Goal: Communication & Community: Share content

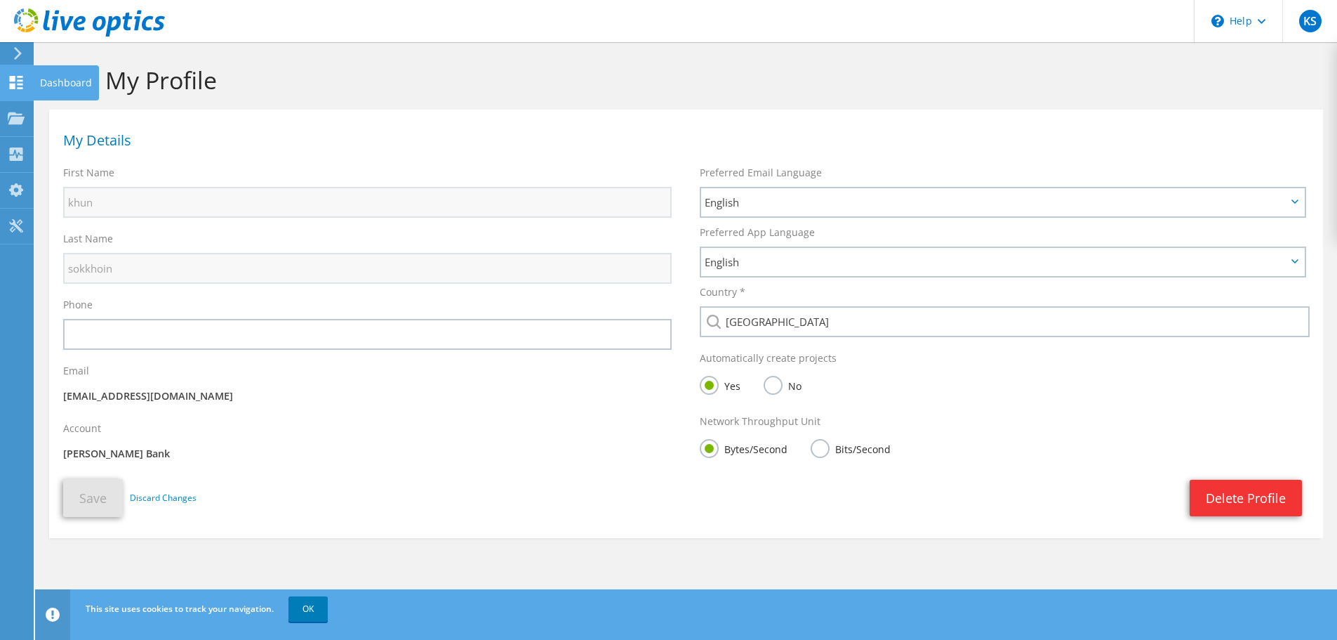
click at [20, 81] on use at bounding box center [16, 82] width 13 height 13
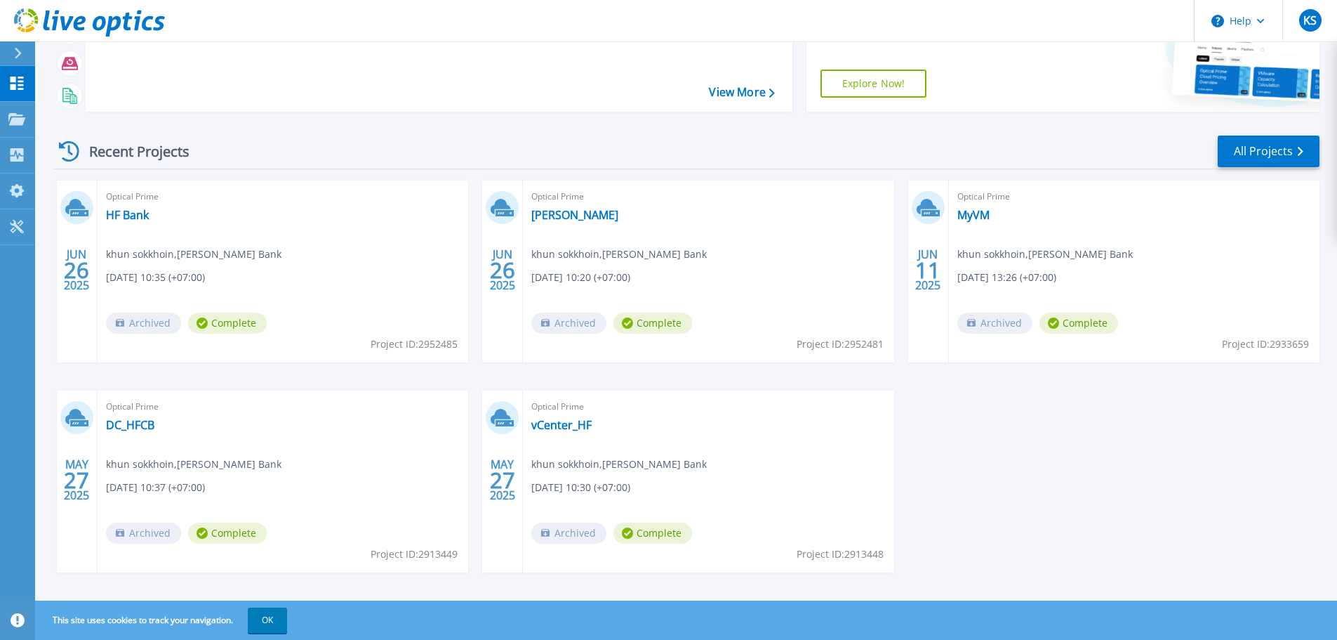
scroll to position [138, 0]
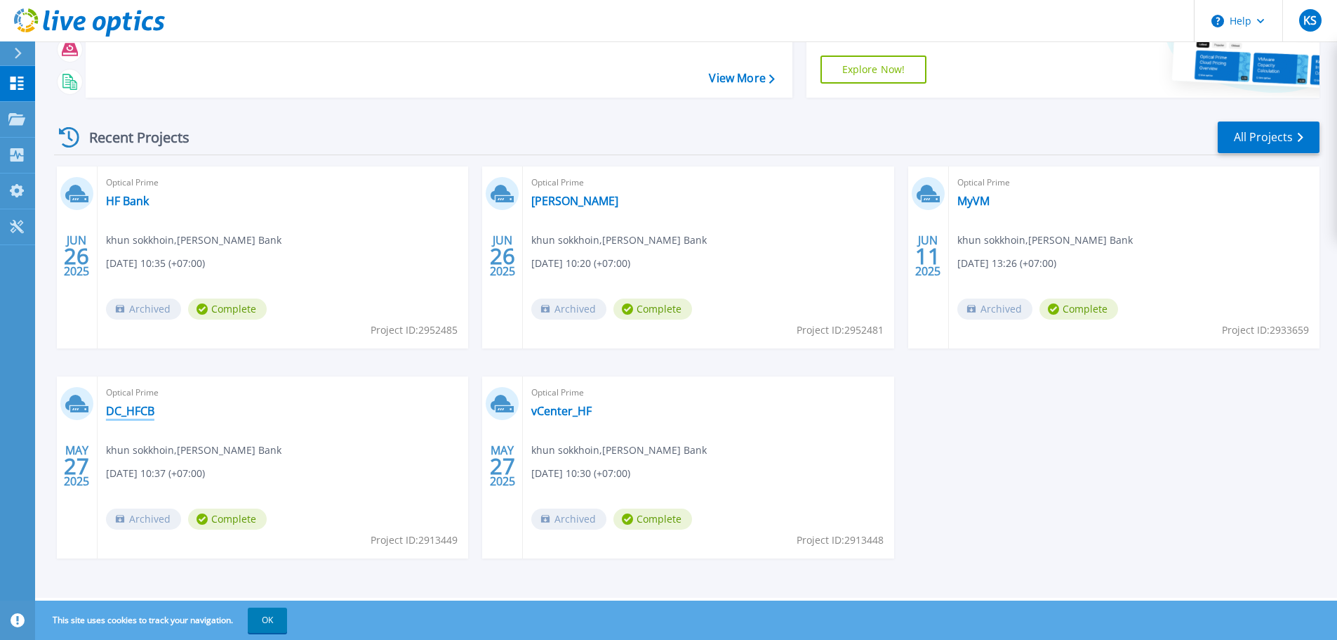
click at [138, 413] on link "DC_HFCB" at bounding box center [130, 411] width 48 height 14
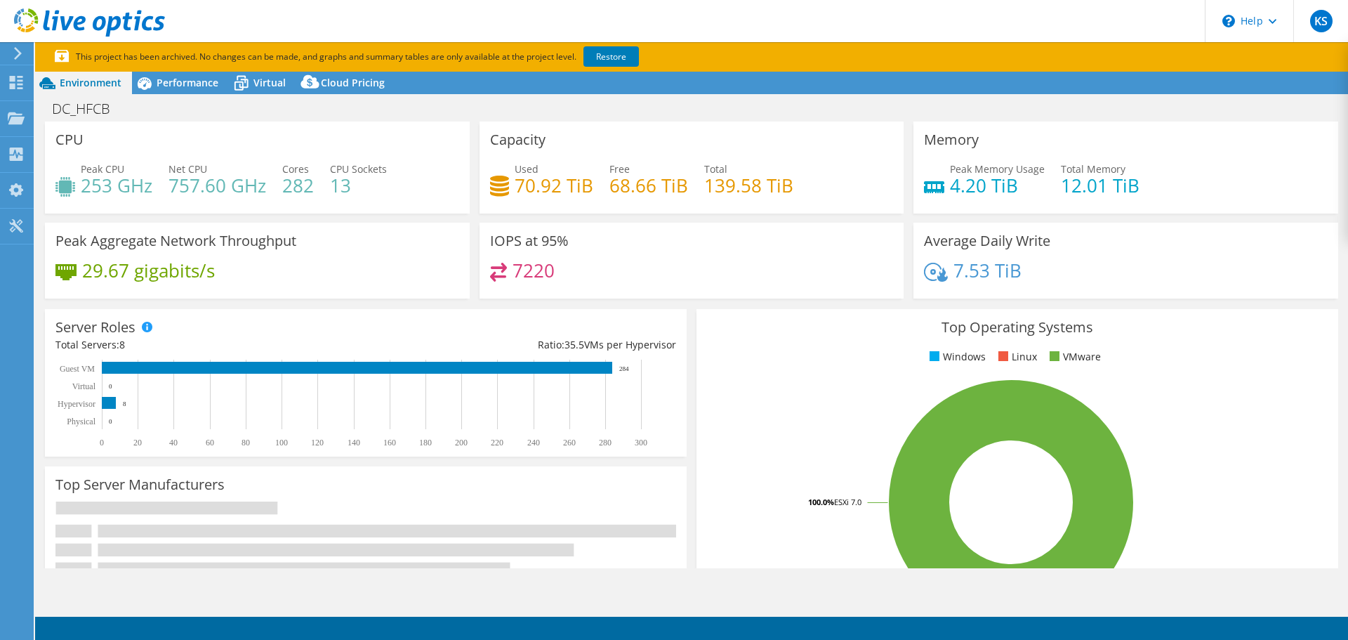
select select "USD"
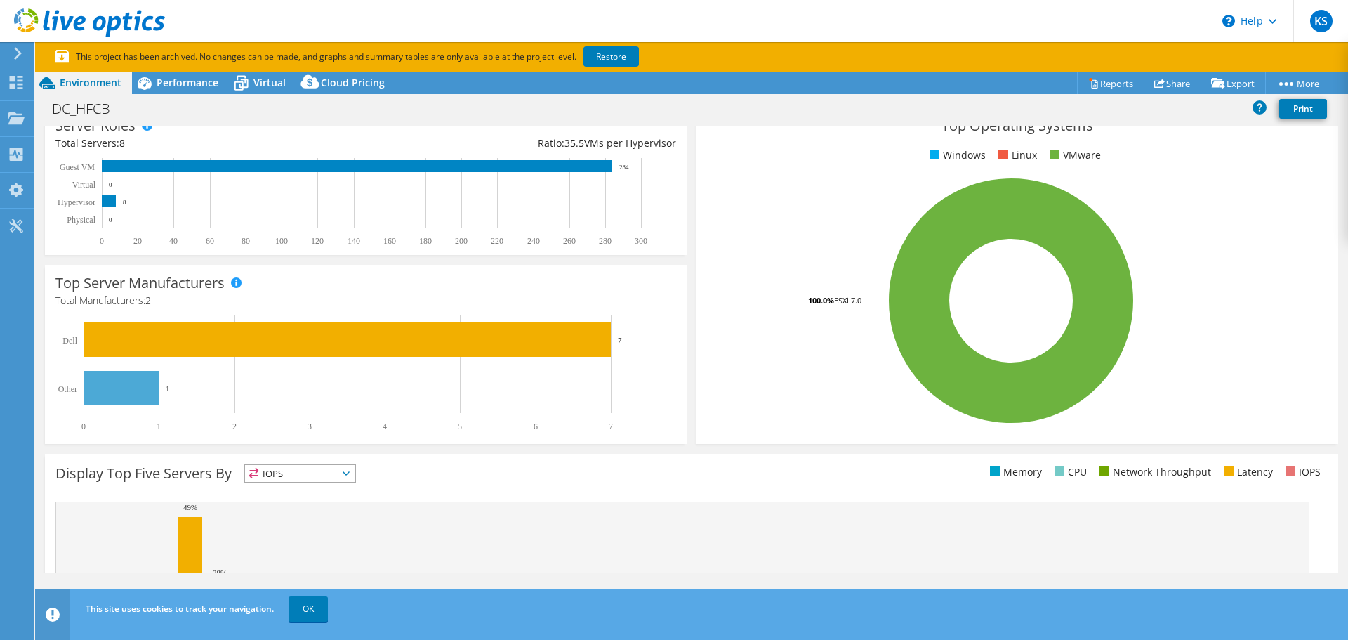
scroll to position [211, 0]
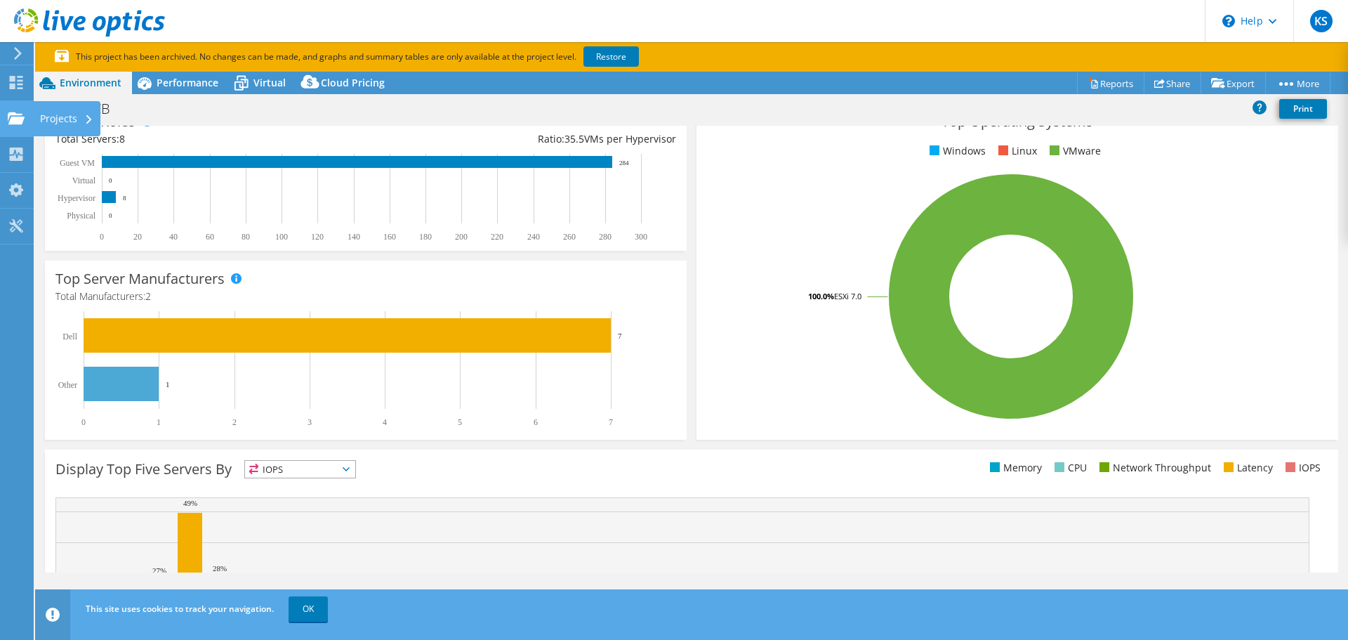
click at [65, 120] on div "Projects" at bounding box center [66, 118] width 67 height 35
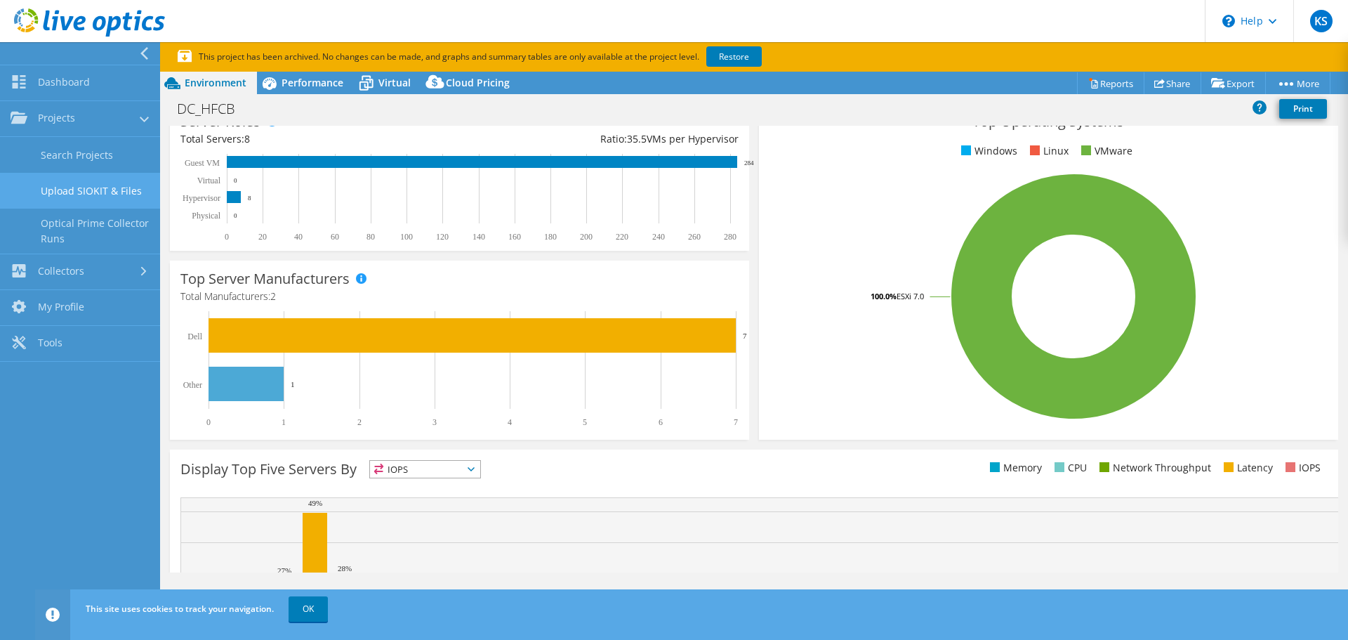
click at [120, 192] on link "Upload SIOKIT & Files" at bounding box center [80, 191] width 160 height 36
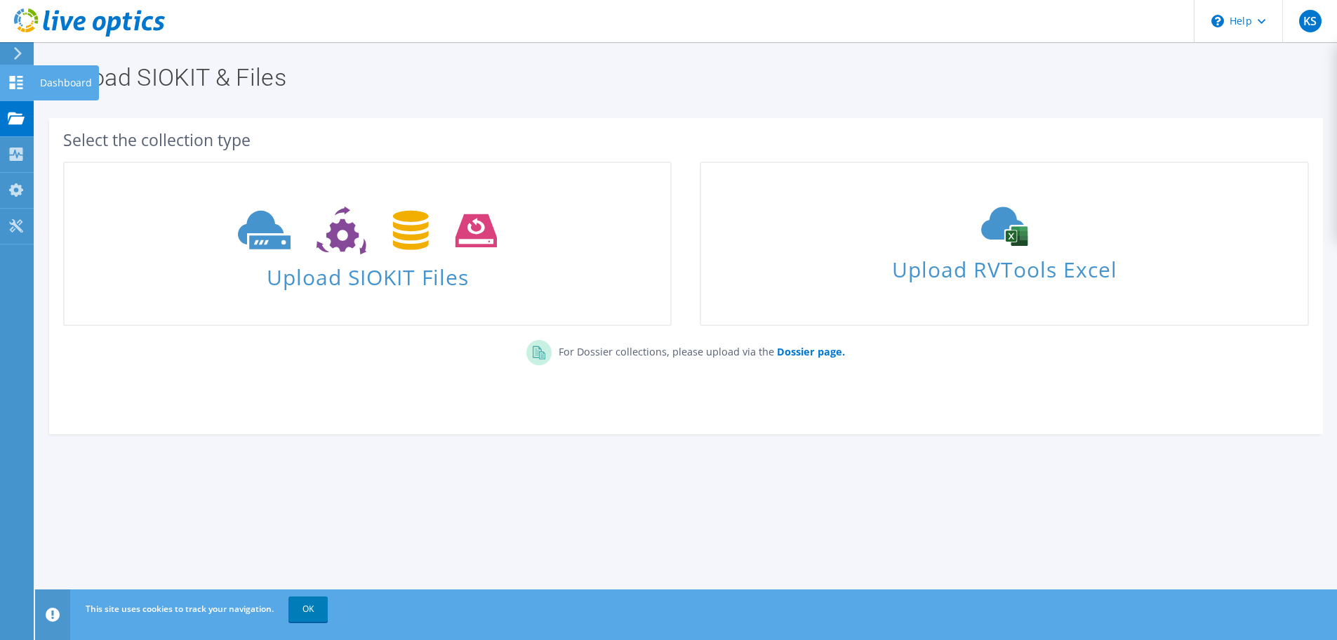
click at [41, 78] on div "Dashboard" at bounding box center [66, 82] width 66 height 35
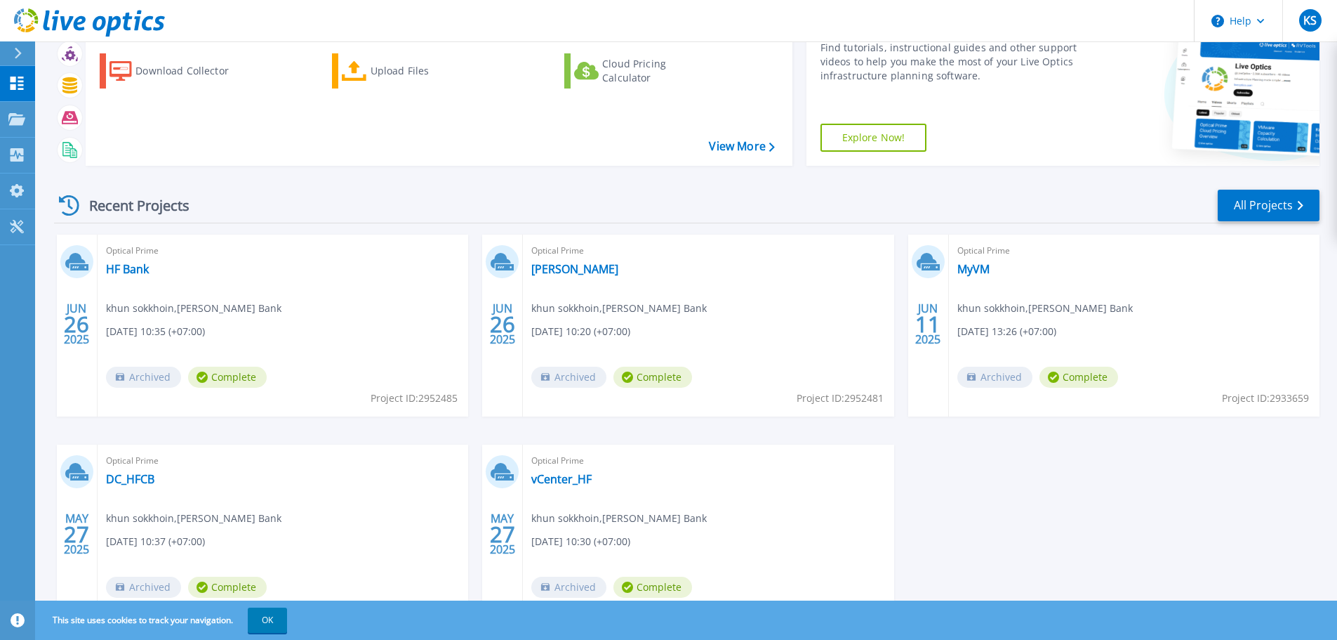
scroll to position [138, 0]
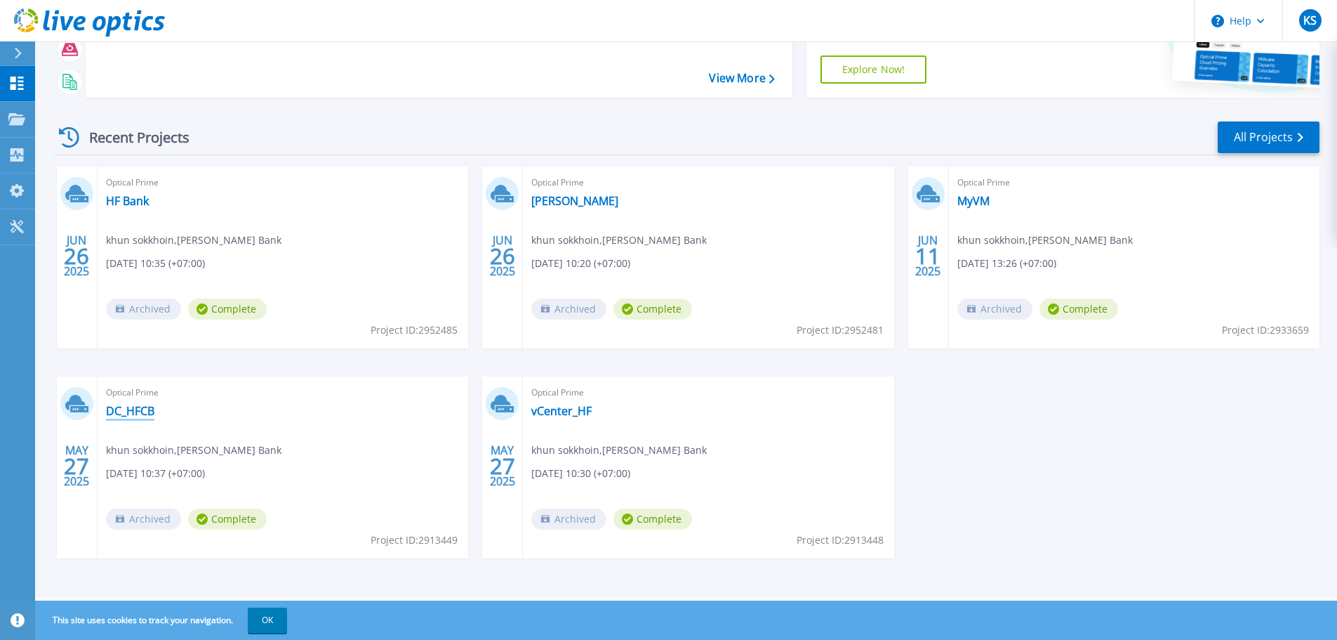
click at [139, 411] on link "DC_HFCB" at bounding box center [130, 411] width 48 height 14
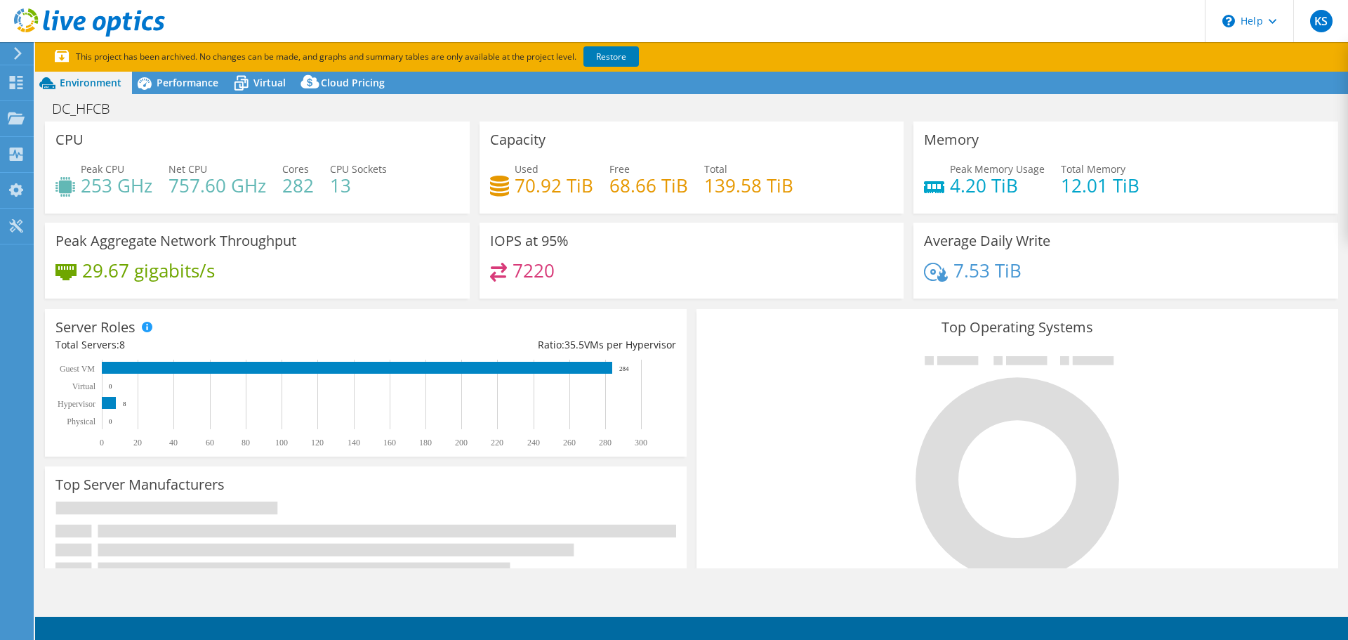
select select "USD"
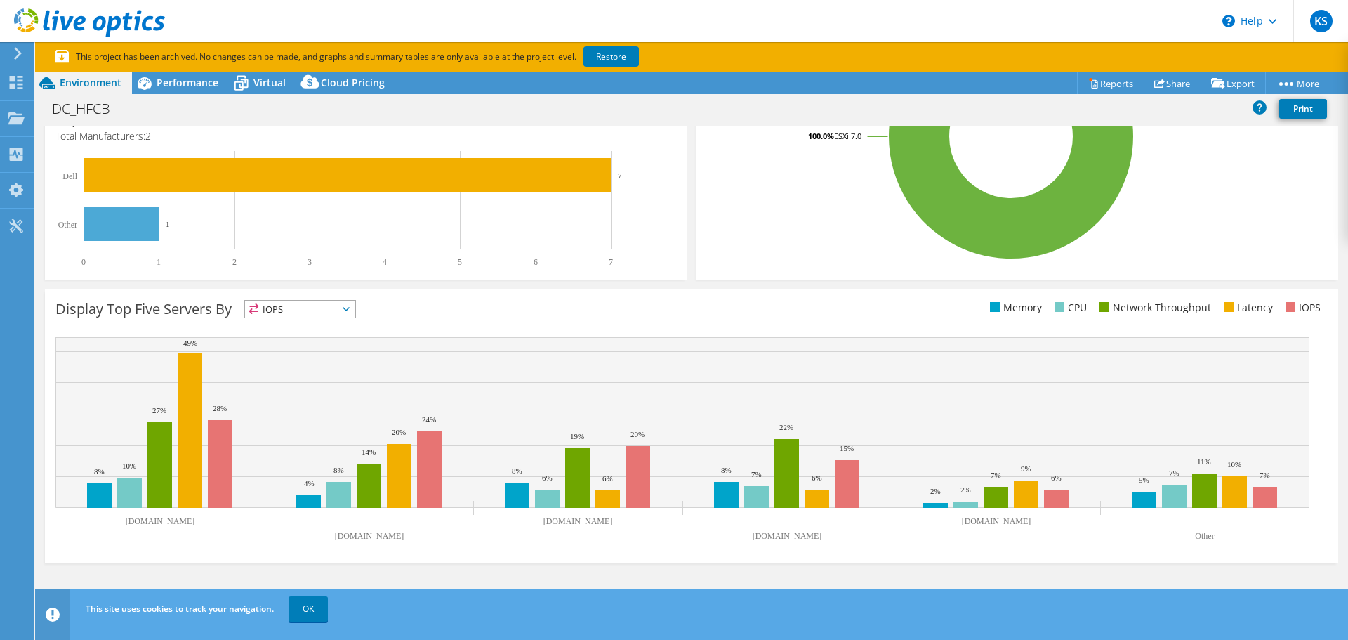
scroll to position [371, 0]
click at [303, 612] on link "OK" at bounding box center [308, 608] width 39 height 25
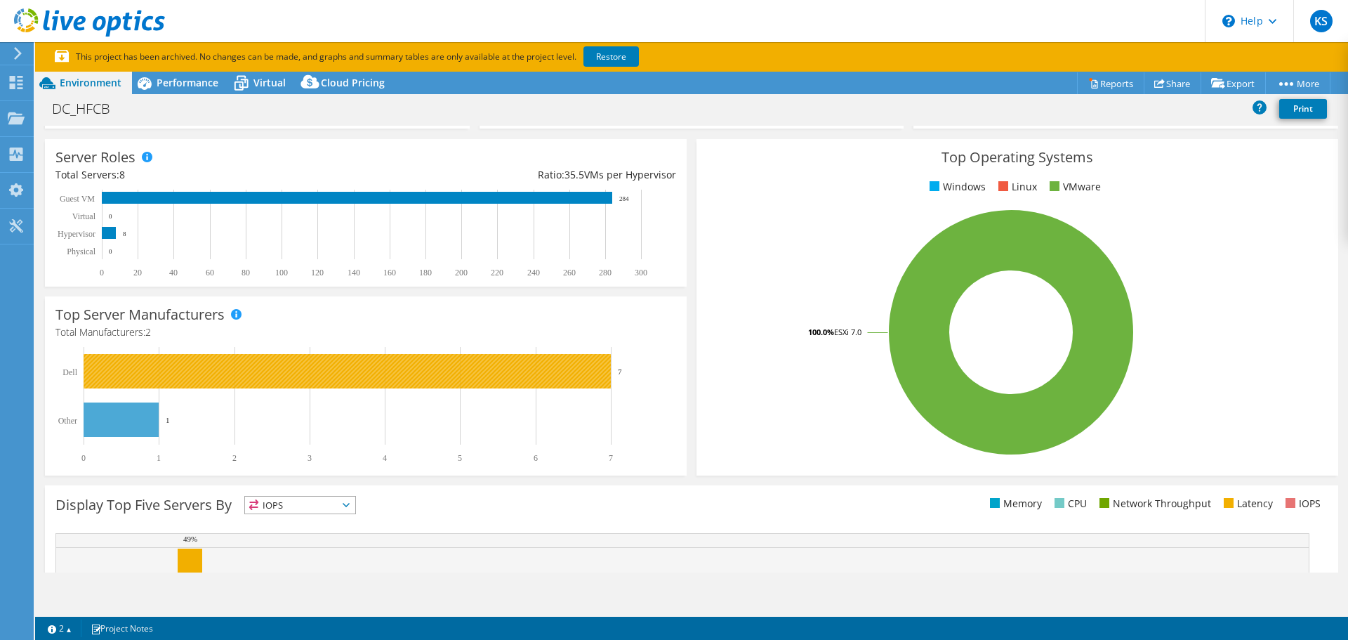
scroll to position [0, 0]
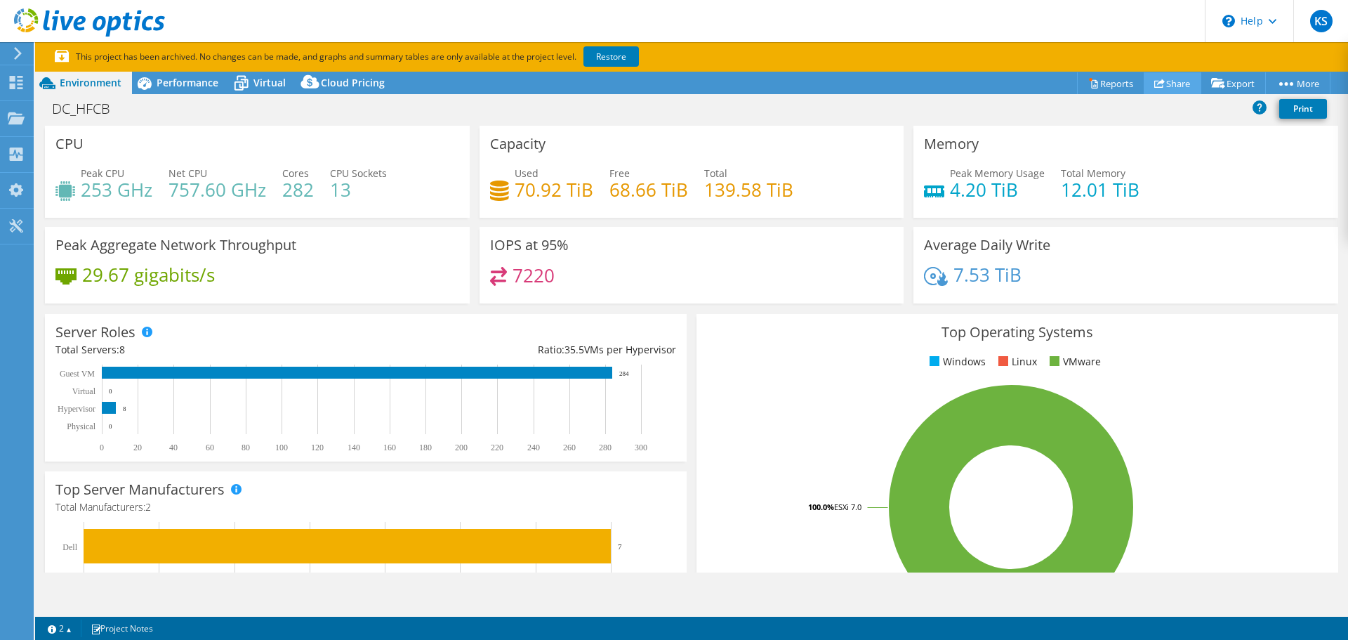
click at [1165, 84] on link "Share" at bounding box center [1173, 83] width 58 height 22
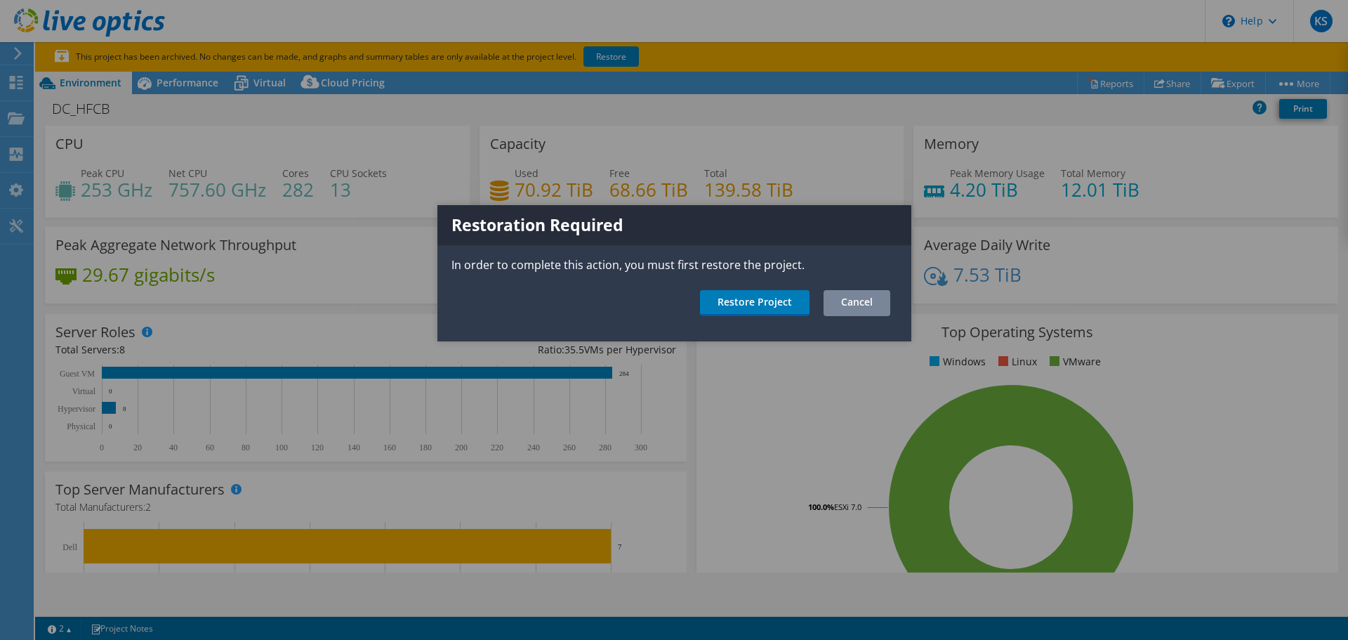
click at [856, 302] on link "Cancel" at bounding box center [856, 303] width 67 height 26
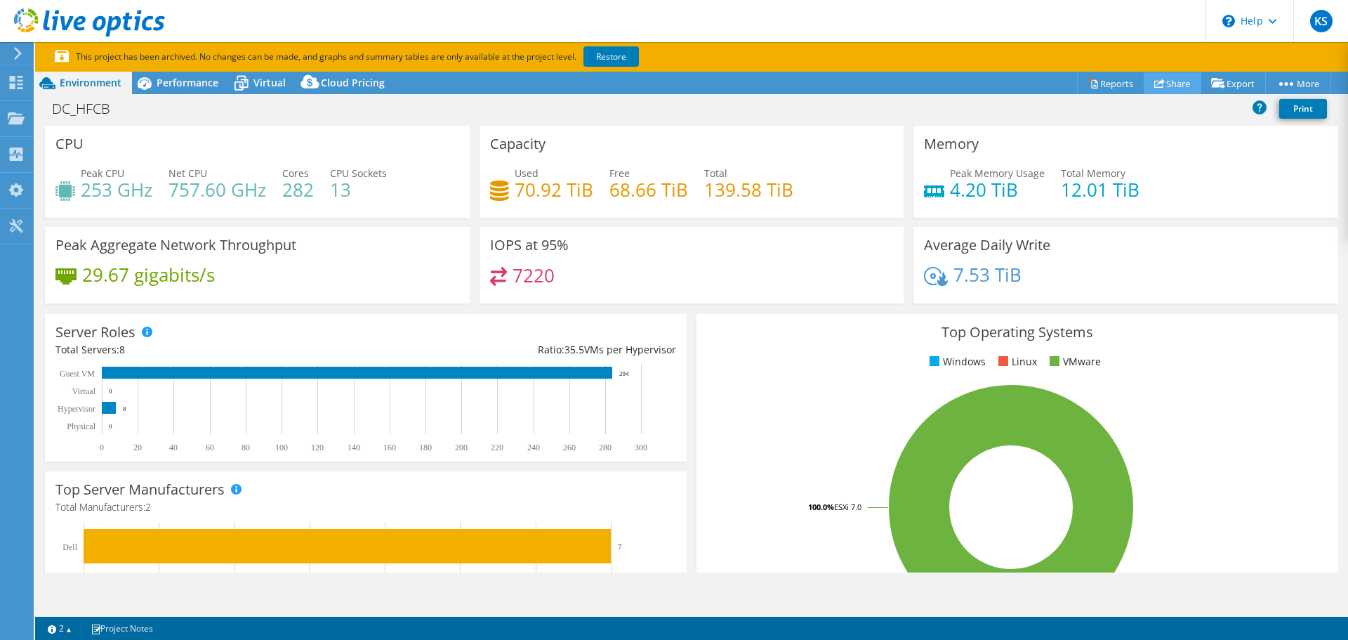
click at [1181, 84] on link "Share" at bounding box center [1173, 83] width 58 height 22
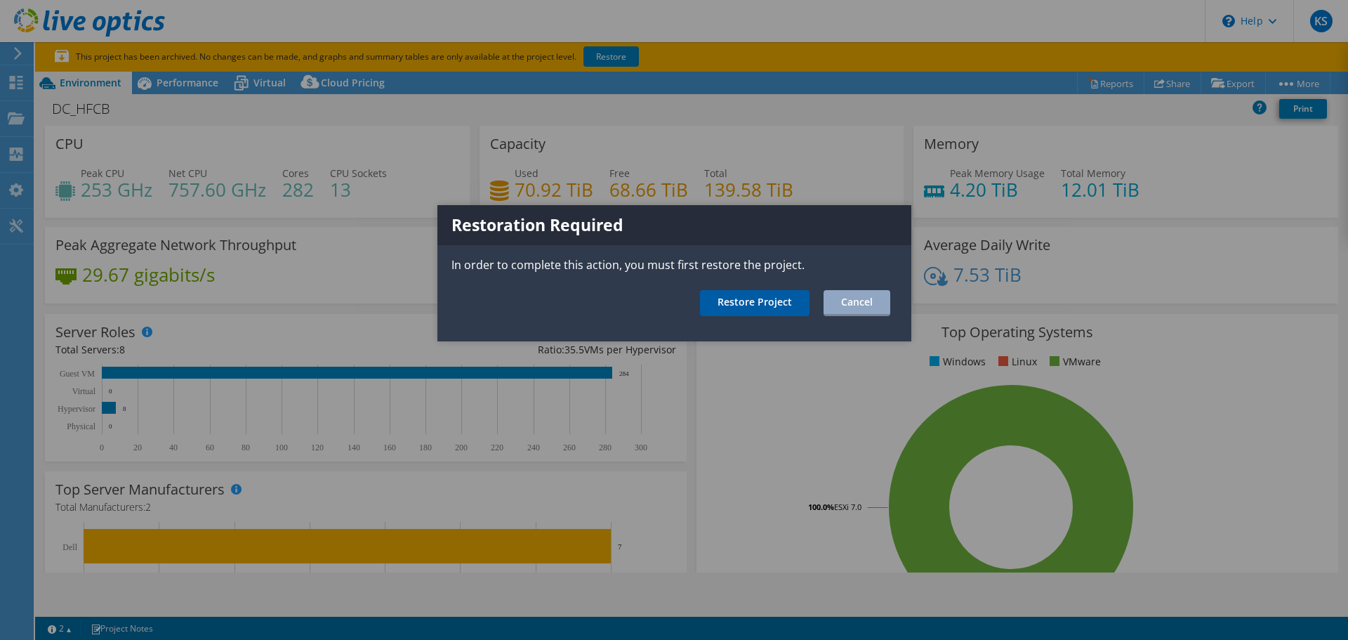
click at [747, 305] on link "Restore Project" at bounding box center [755, 303] width 110 height 26
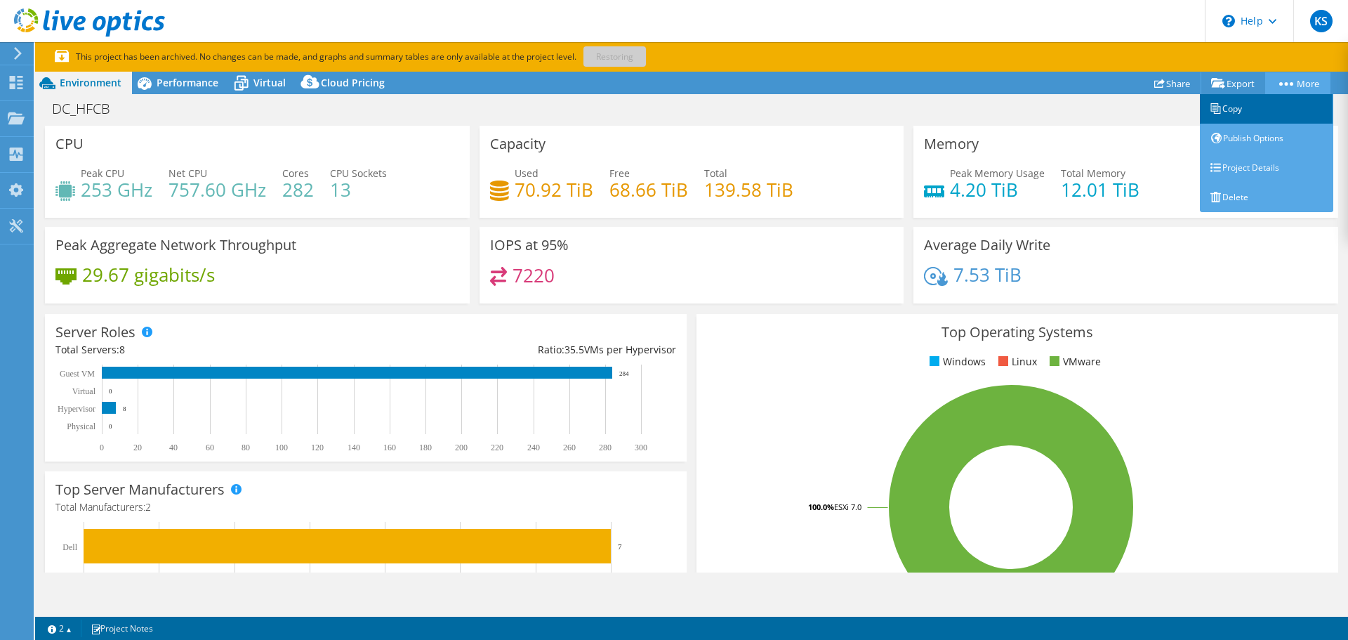
click at [1221, 108] on link "Copy" at bounding box center [1266, 108] width 133 height 29
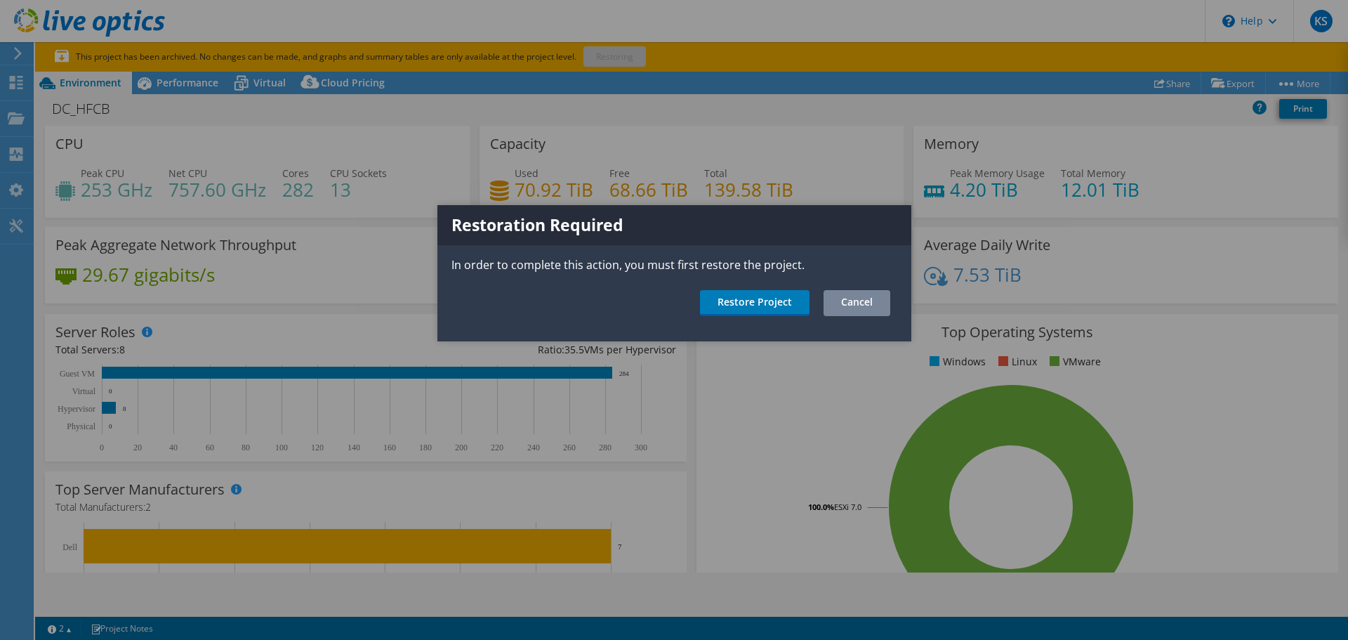
click at [872, 305] on link "Cancel" at bounding box center [856, 303] width 67 height 26
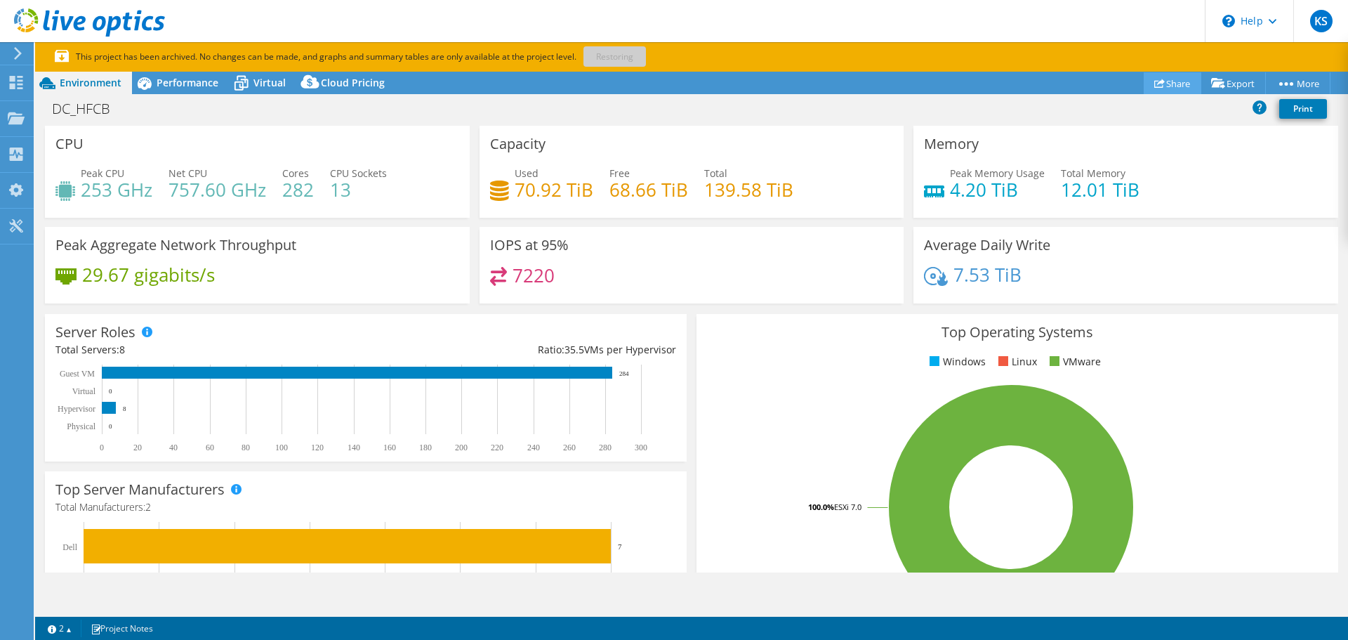
click at [1168, 81] on link "Share" at bounding box center [1173, 83] width 58 height 22
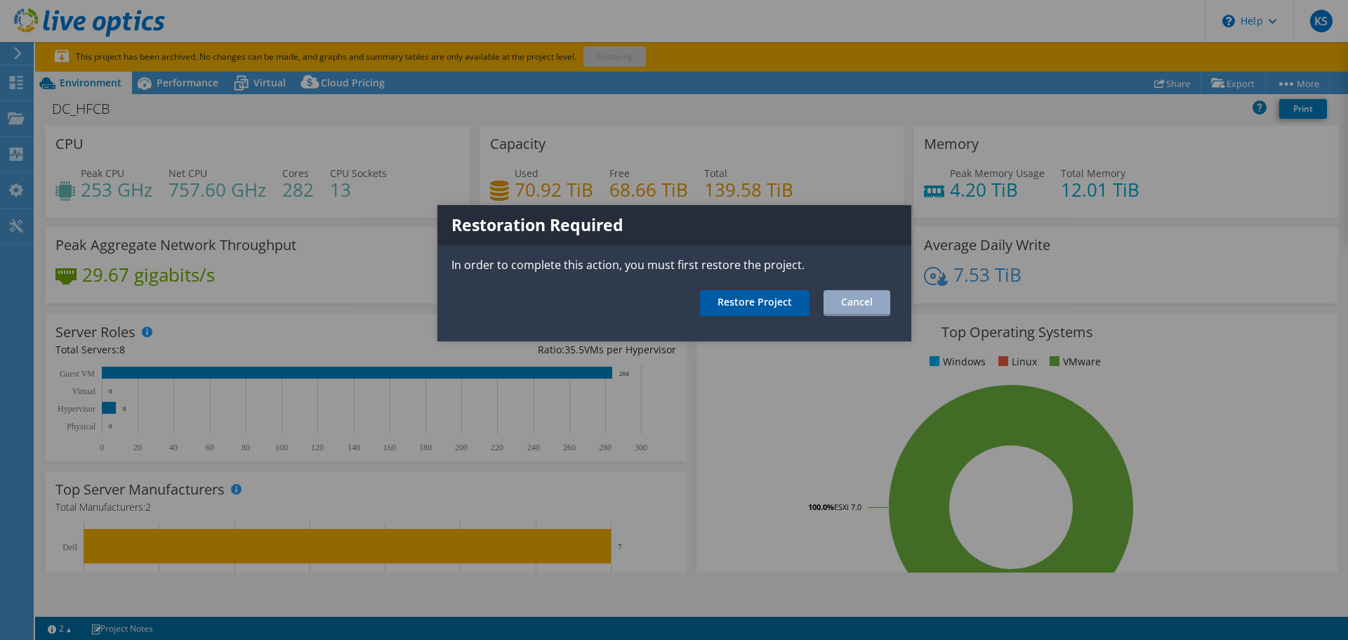
click at [766, 305] on link "Restore Project" at bounding box center [755, 303] width 110 height 26
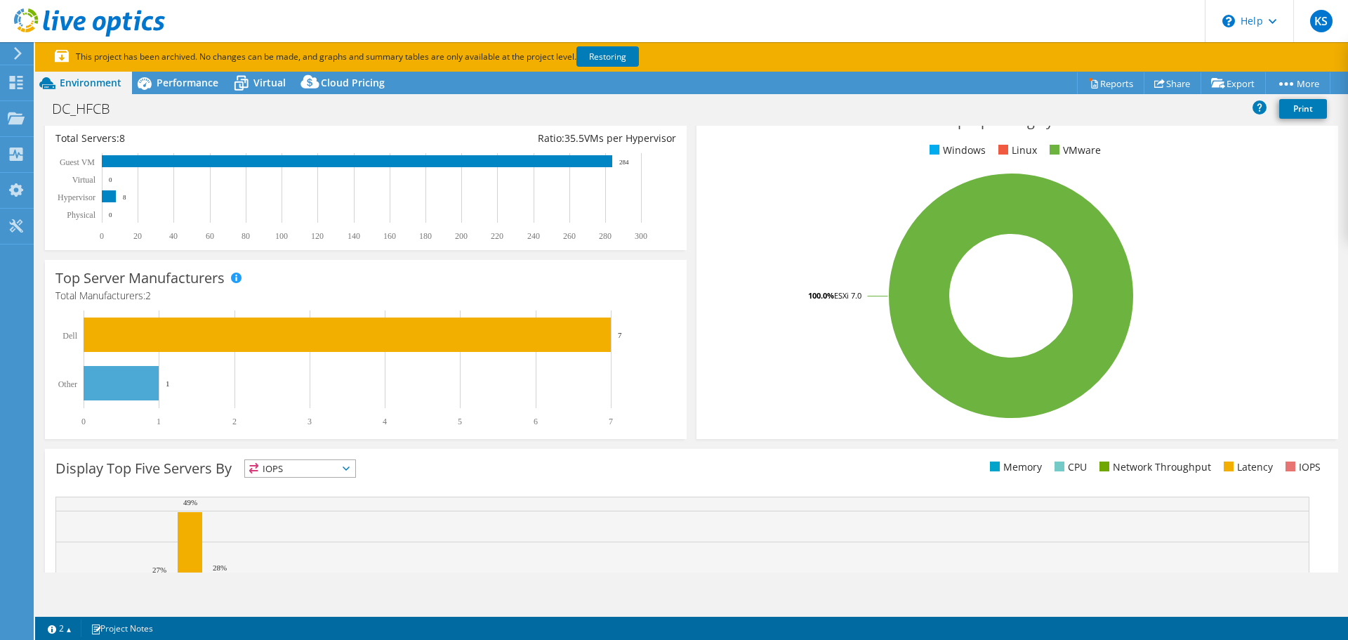
scroll to position [371, 0]
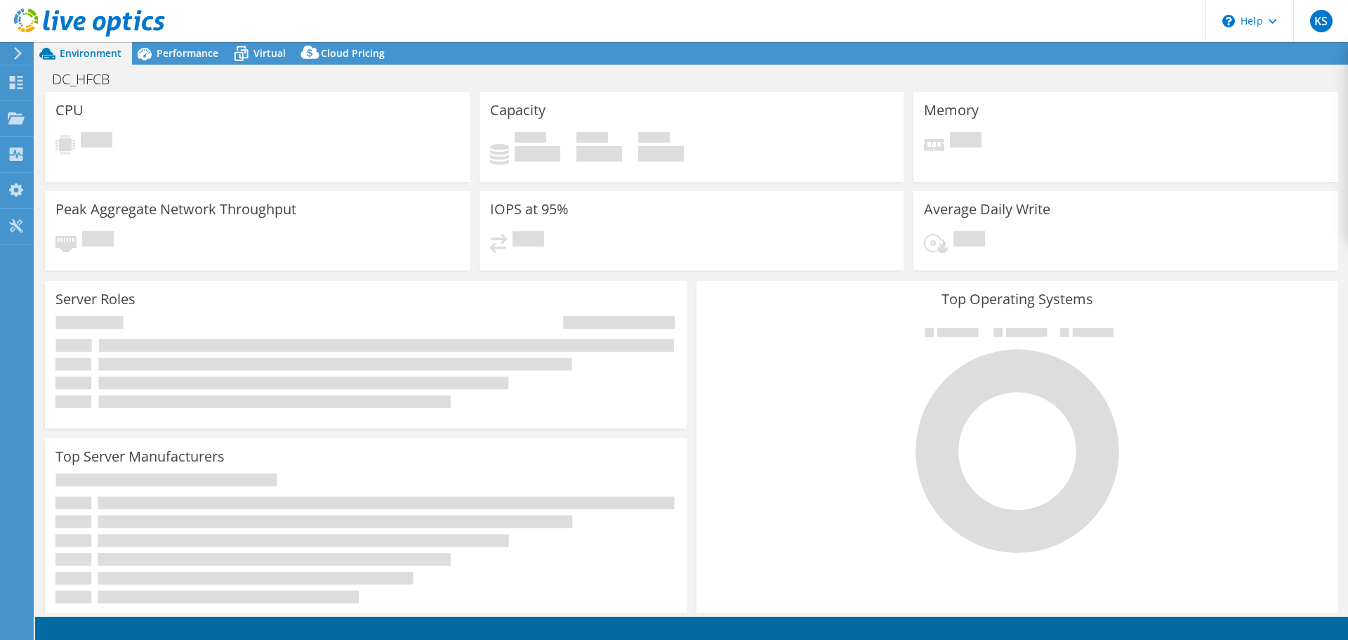
select select "USD"
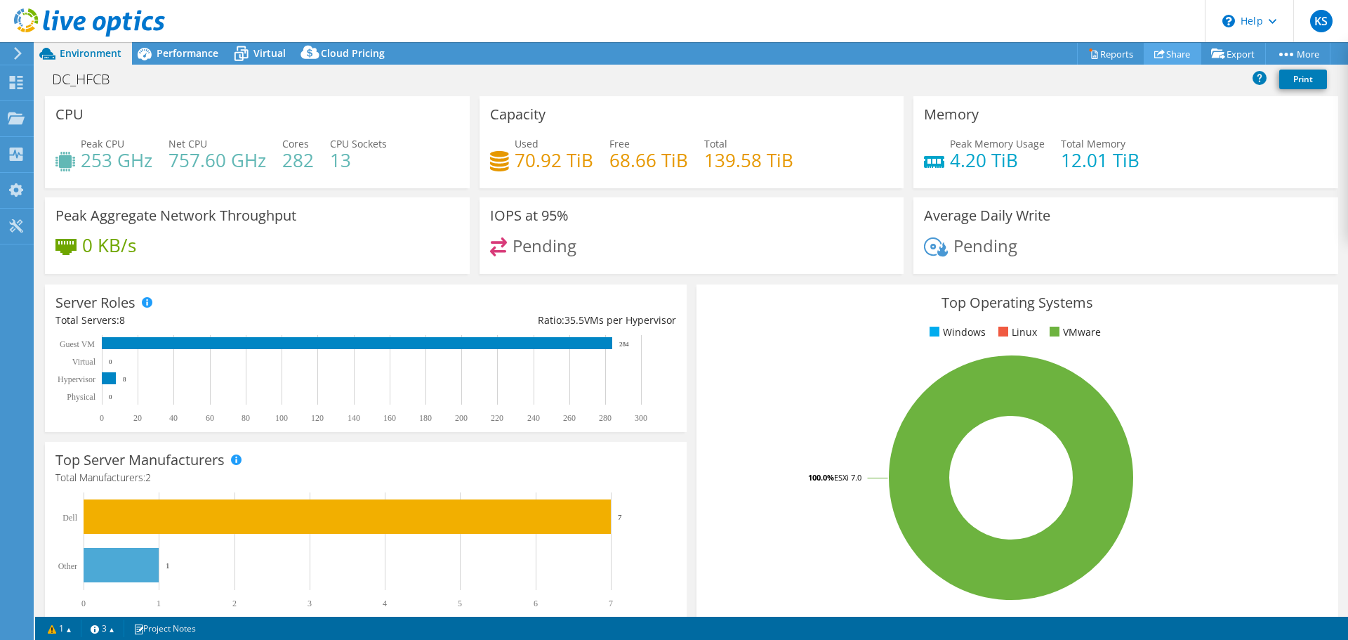
click at [1167, 57] on link "Share" at bounding box center [1173, 54] width 58 height 22
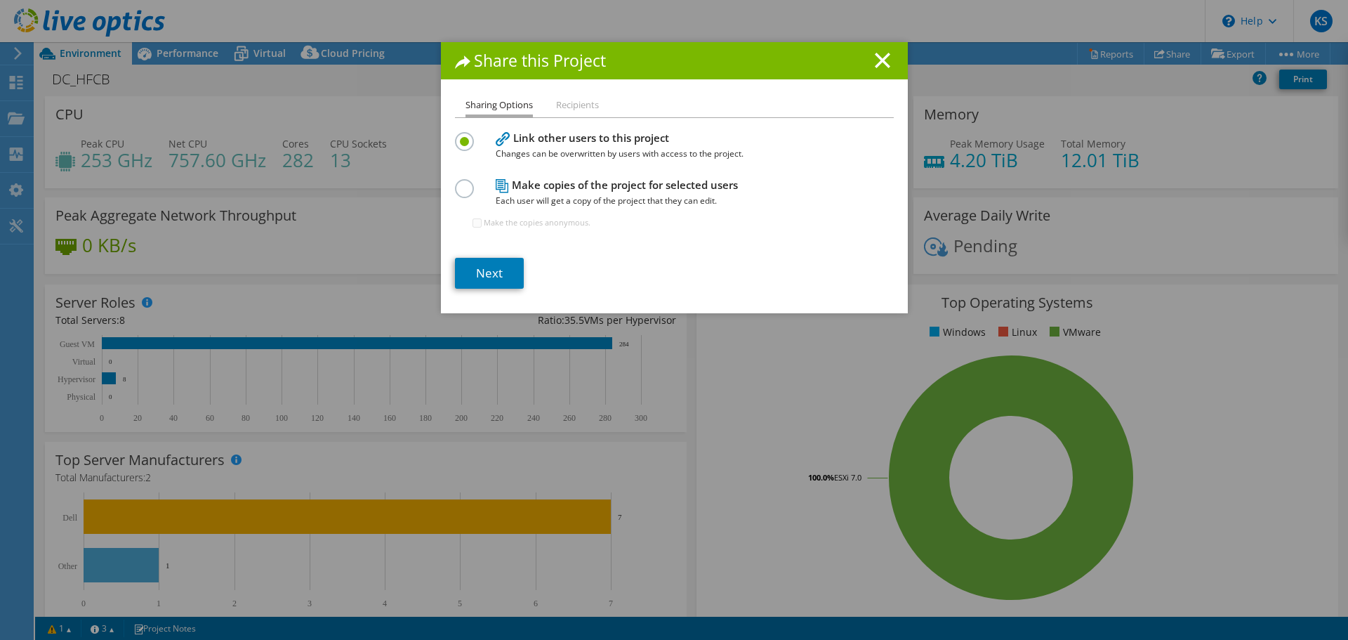
click at [580, 111] on li "Recipients" at bounding box center [577, 106] width 43 height 18
click at [567, 107] on li "Recipients" at bounding box center [577, 106] width 43 height 18
click at [486, 274] on link "Next" at bounding box center [489, 273] width 69 height 31
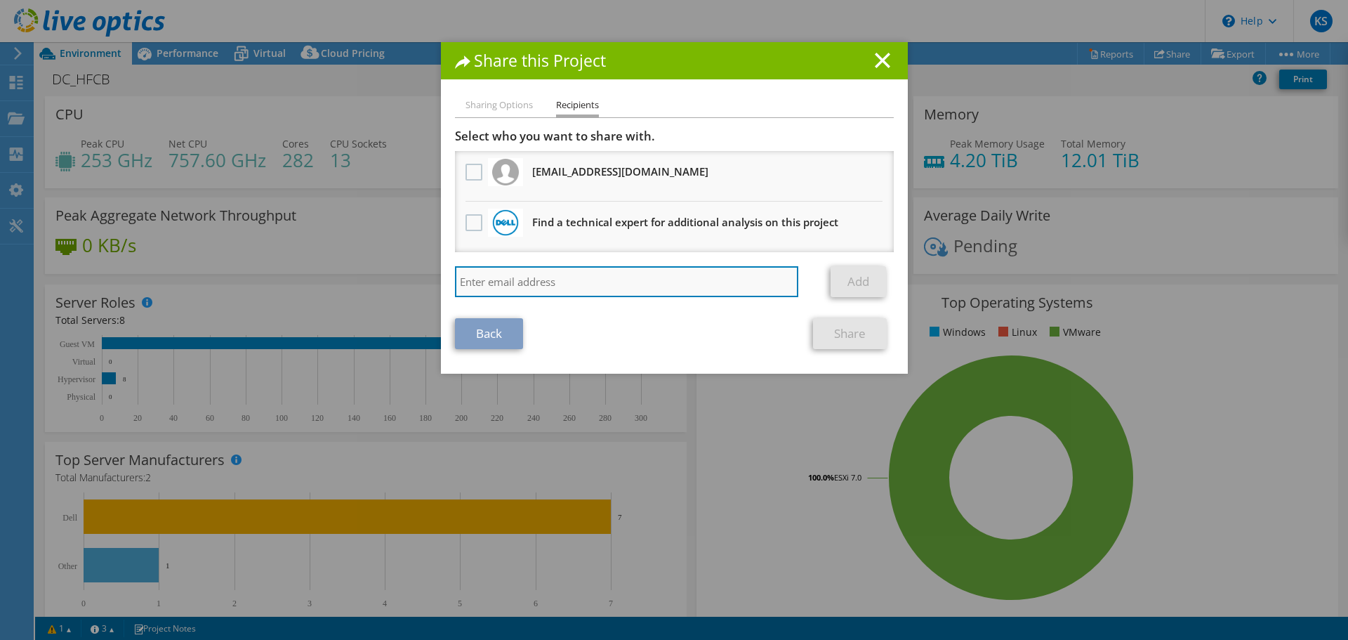
click at [653, 273] on input "search" at bounding box center [627, 281] width 344 height 31
paste input "[EMAIL_ADDRESS][DOMAIN_NAME]"
type input "[EMAIL_ADDRESS][DOMAIN_NAME]"
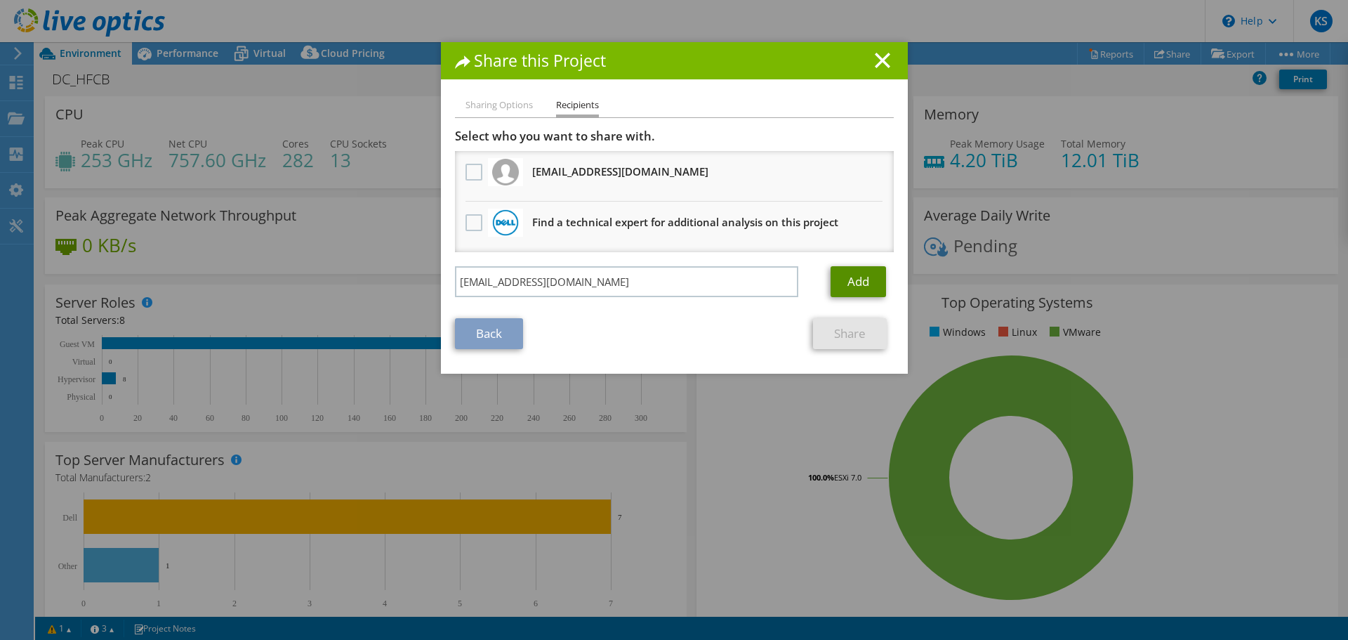
click at [866, 282] on link "Add" at bounding box center [858, 281] width 55 height 31
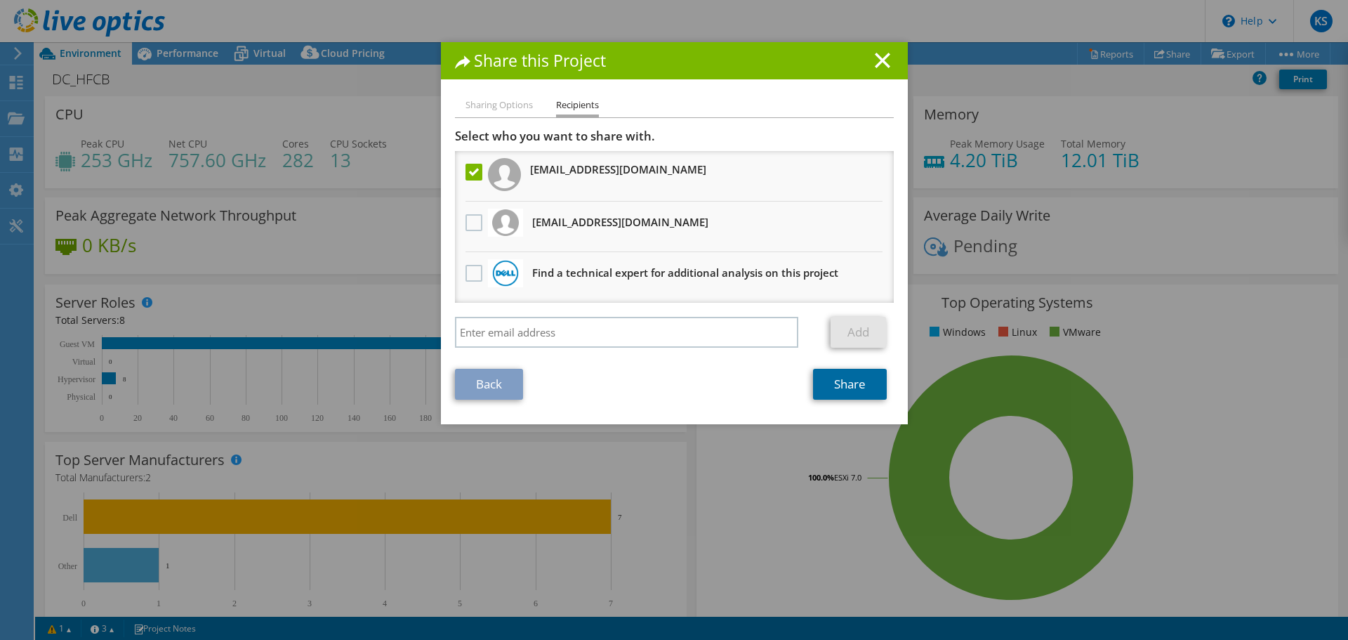
click at [841, 386] on link "Share" at bounding box center [850, 384] width 74 height 31
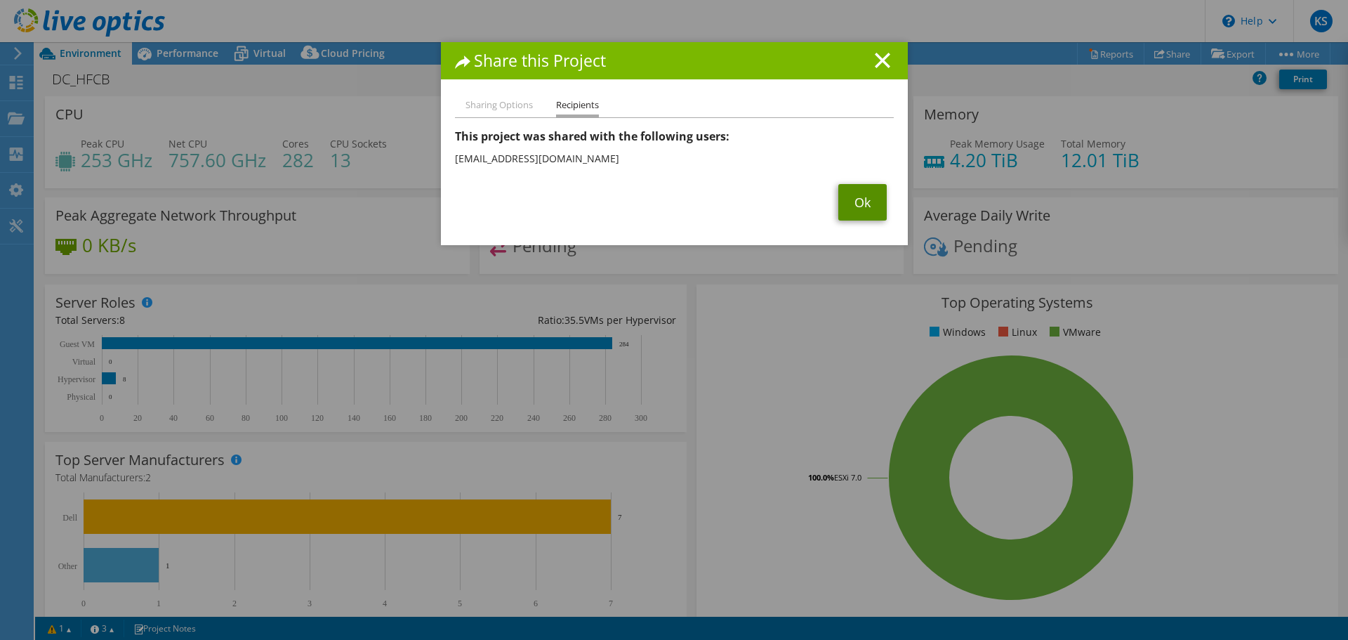
click at [854, 199] on link "Ok" at bounding box center [862, 202] width 48 height 37
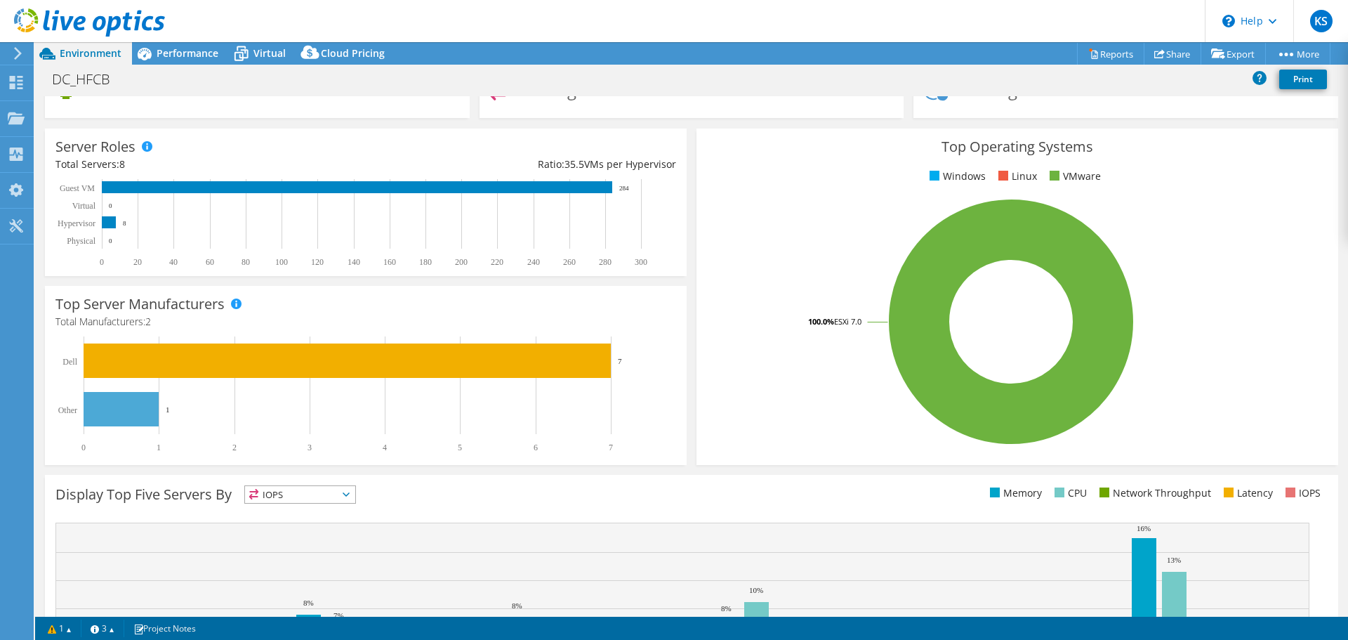
scroll to position [298, 0]
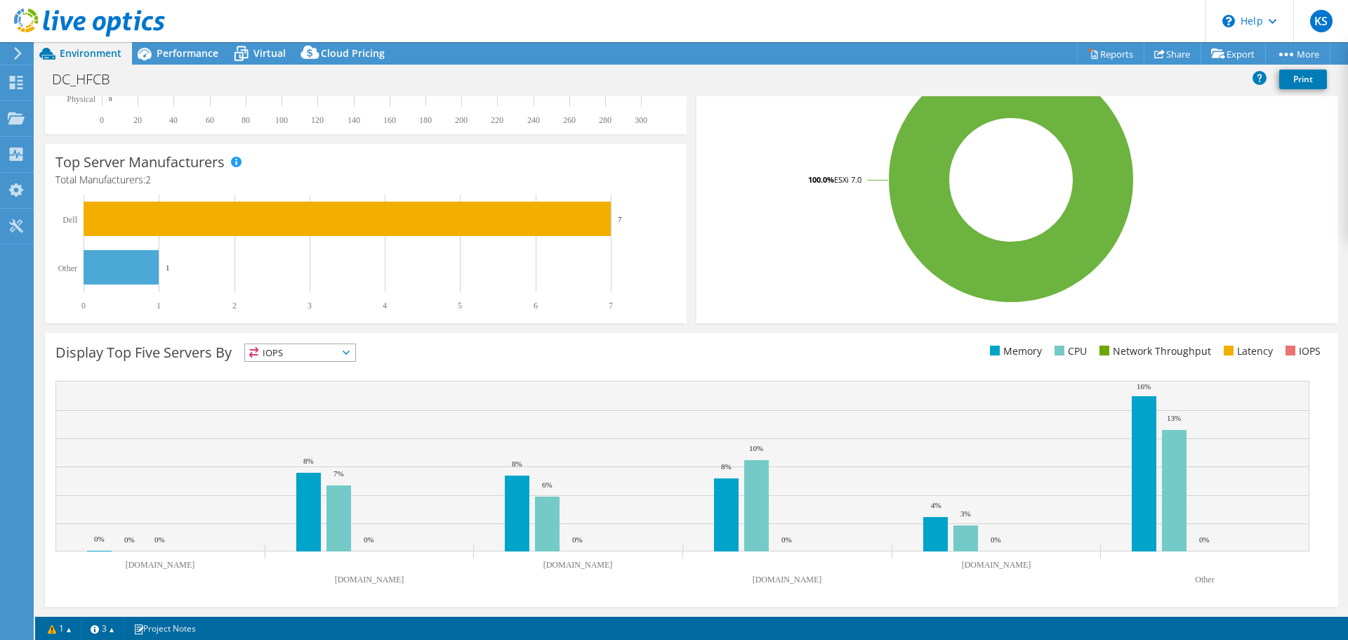
click at [138, 555] on rect at bounding box center [682, 486] width 1254 height 211
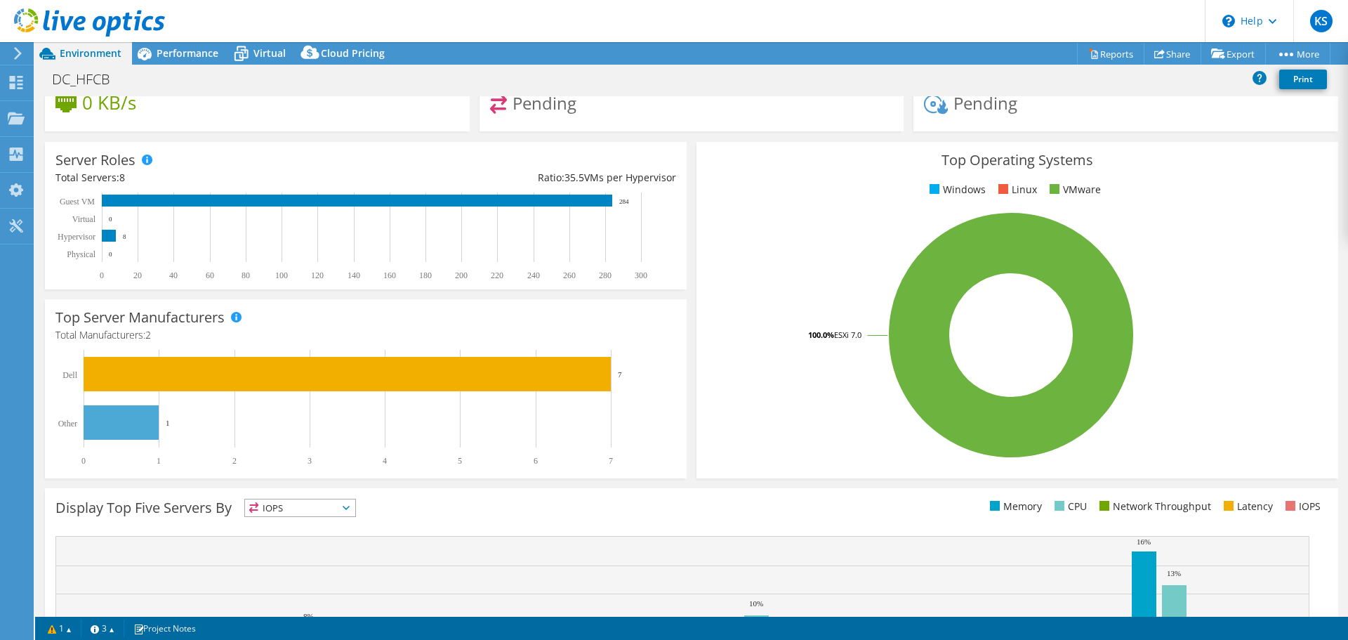
scroll to position [0, 0]
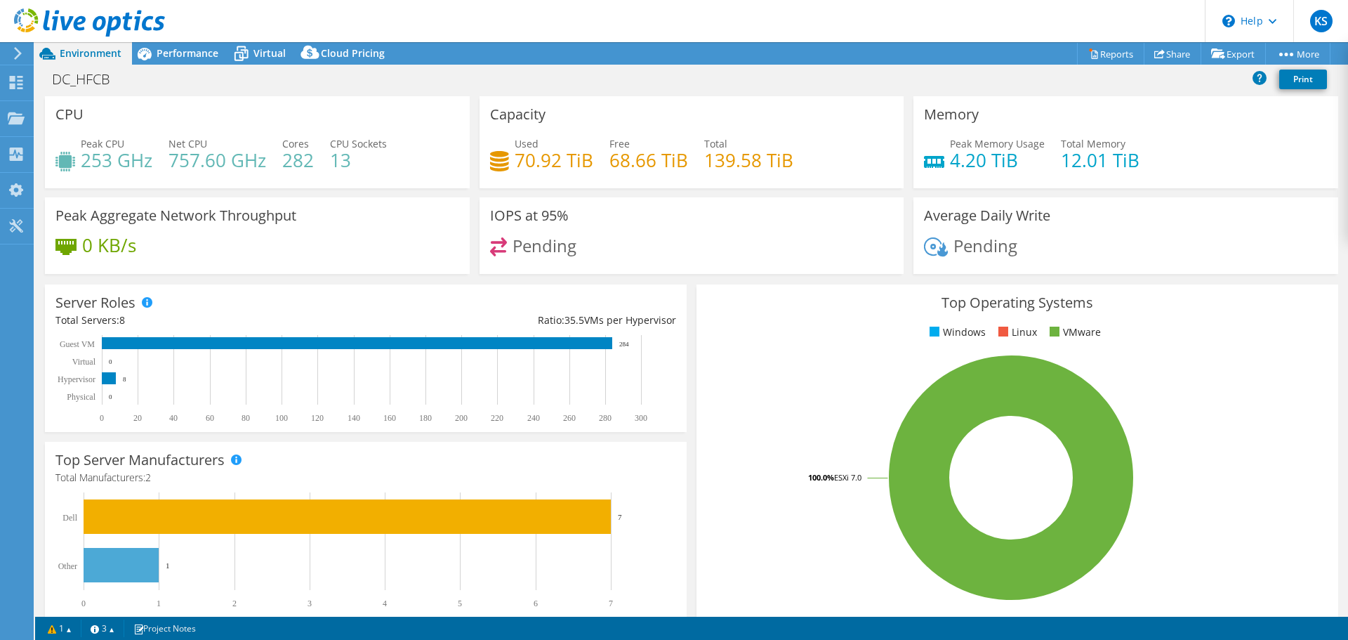
click at [82, 59] on span "Environment" at bounding box center [91, 52] width 62 height 13
click at [76, 84] on h1 "DC_HFCB" at bounding box center [89, 79] width 86 height 15
click at [778, 57] on div "Project Actions Project Actions Reports Share Export vSAN ReadyNode Sizer" at bounding box center [691, 53] width 1313 height 22
click at [15, 81] on icon at bounding box center [16, 82] width 17 height 13
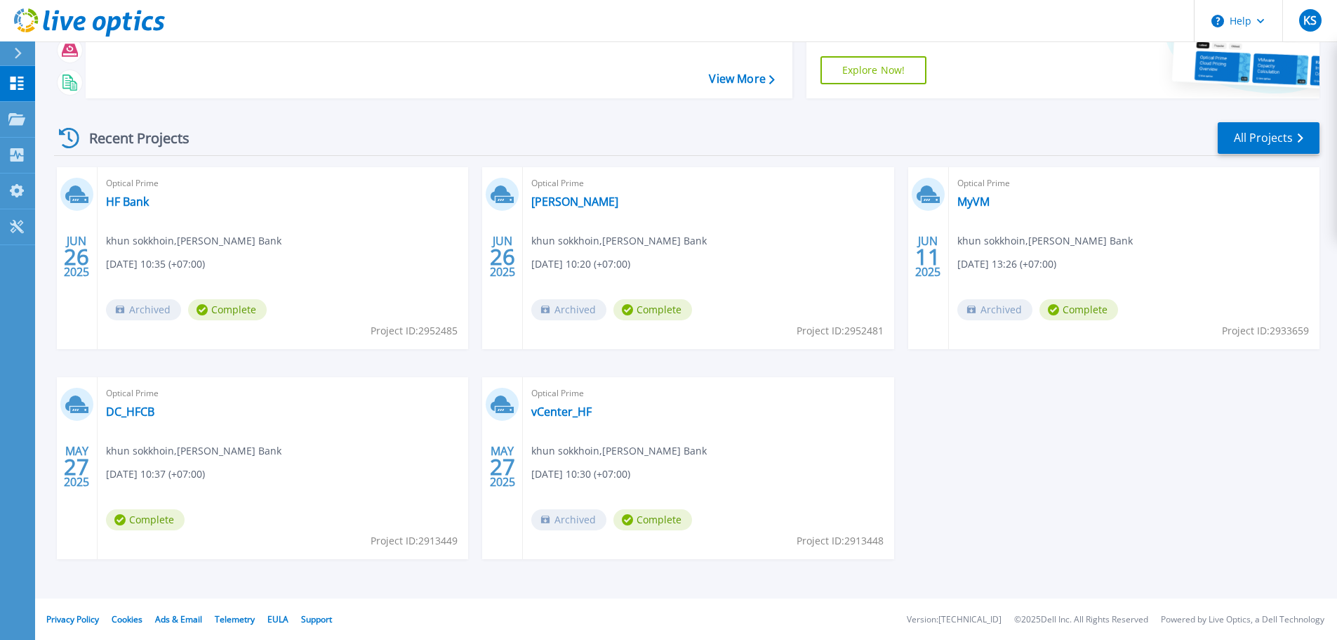
scroll to position [138, 0]
click at [125, 413] on link "DC_HFCB" at bounding box center [130, 411] width 48 height 14
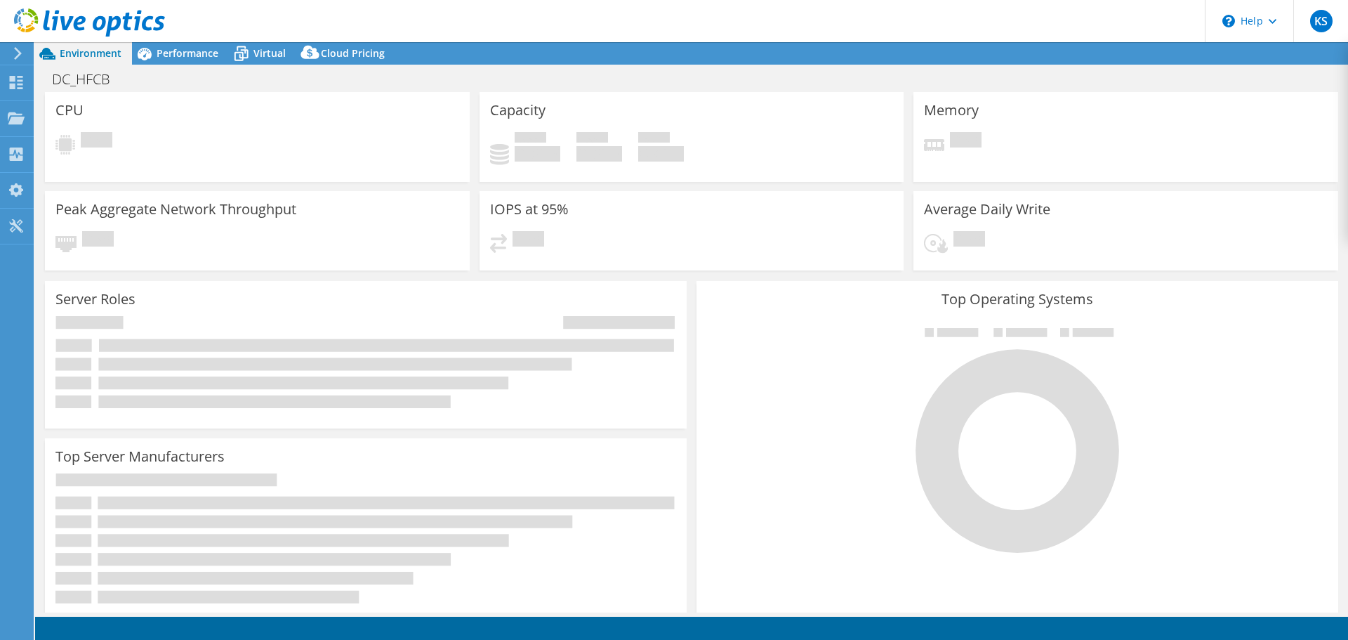
select select "USD"
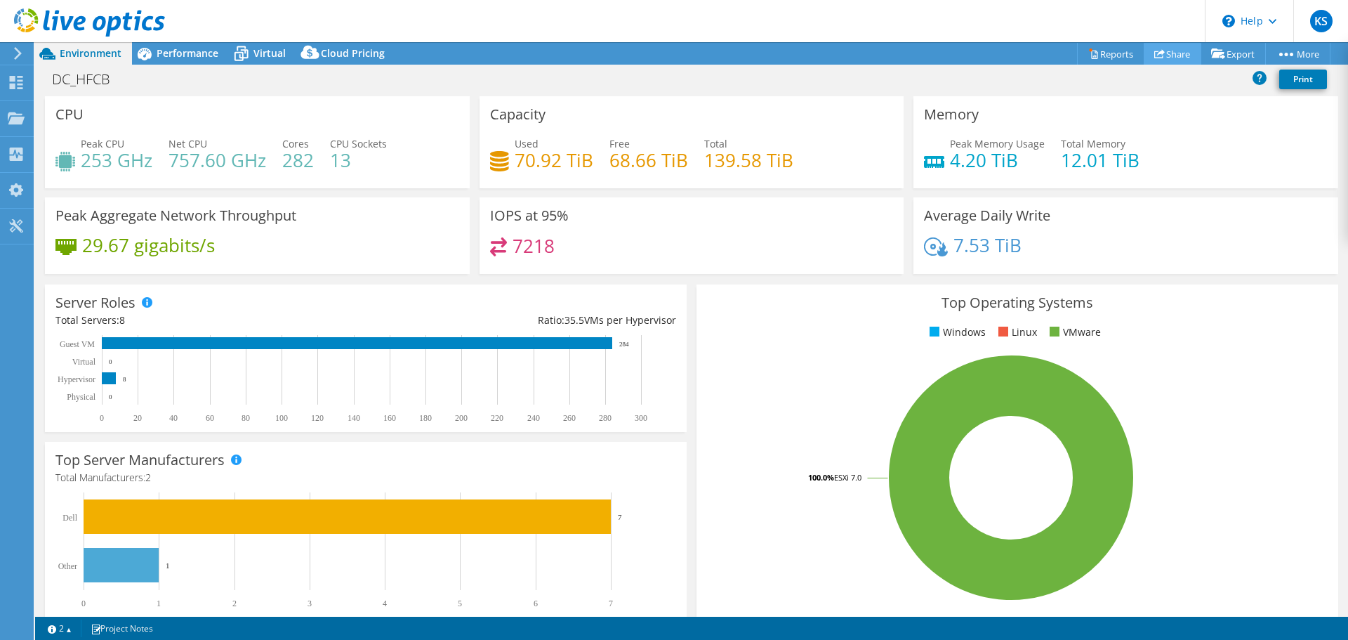
click at [1160, 52] on link "Share" at bounding box center [1173, 54] width 58 height 22
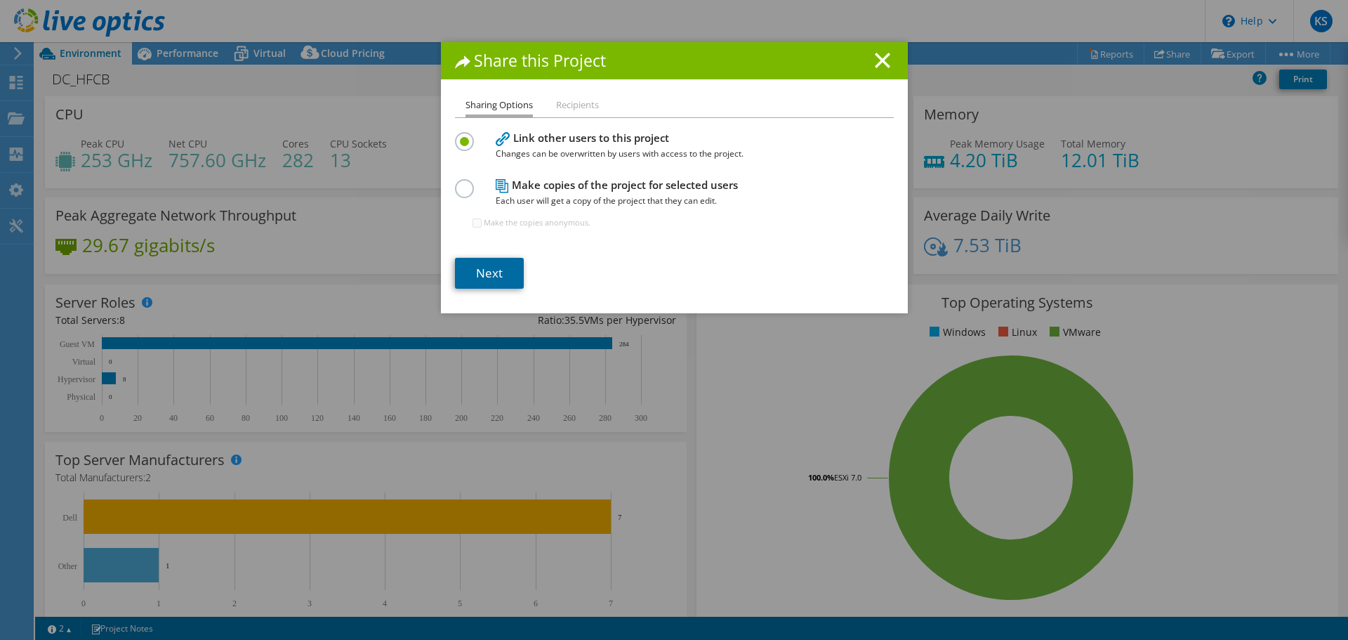
click at [481, 282] on link "Next" at bounding box center [489, 273] width 69 height 31
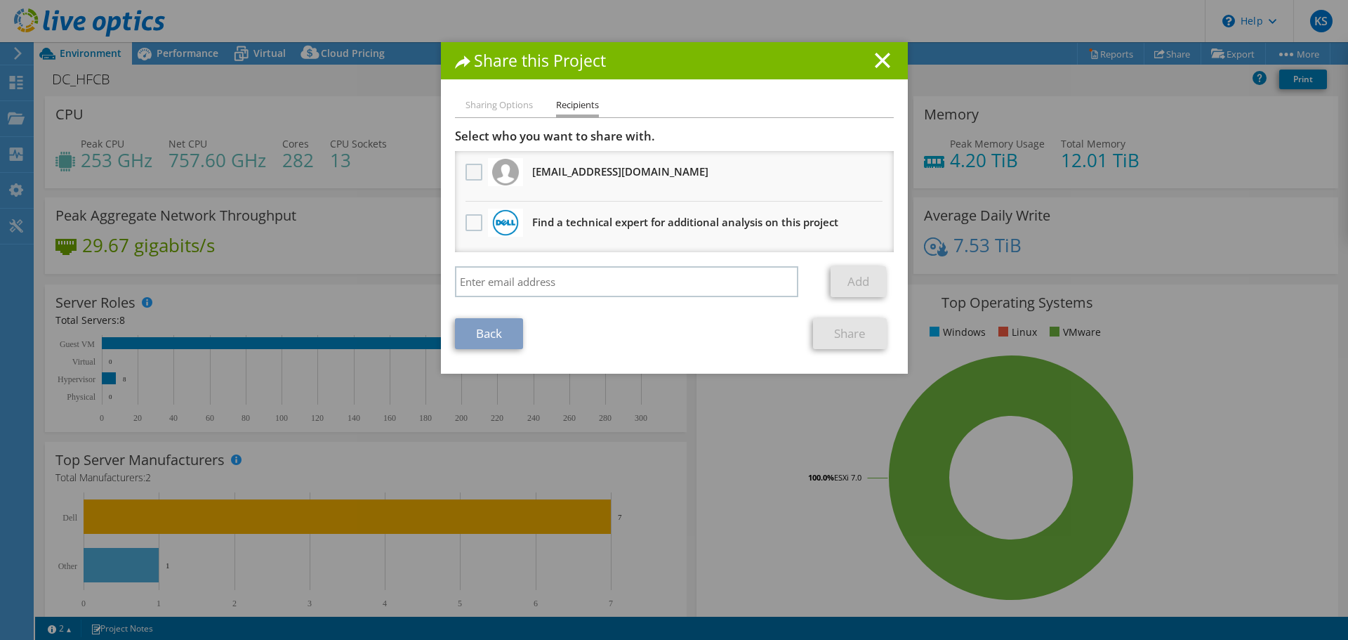
click at [471, 170] on label at bounding box center [475, 172] width 20 height 17
click at [0, 0] on input "checkbox" at bounding box center [0, 0] width 0 height 0
click at [863, 339] on link "Share" at bounding box center [850, 333] width 74 height 31
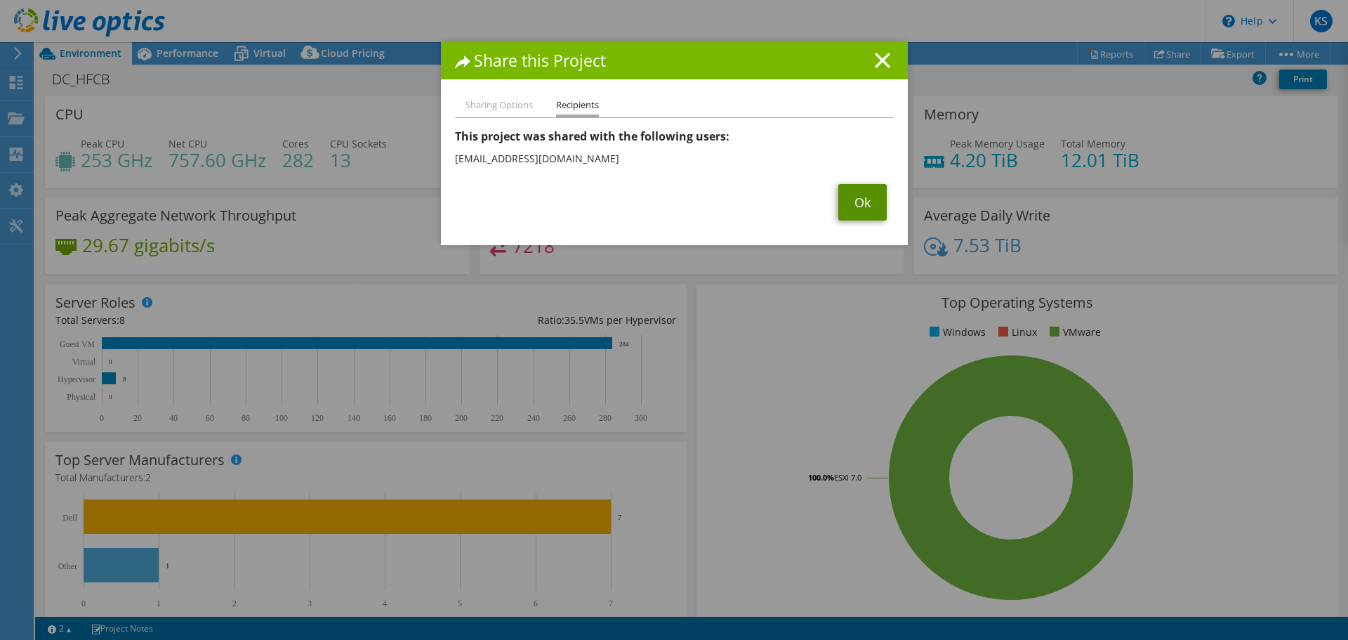
click at [861, 206] on link "Ok" at bounding box center [862, 202] width 48 height 37
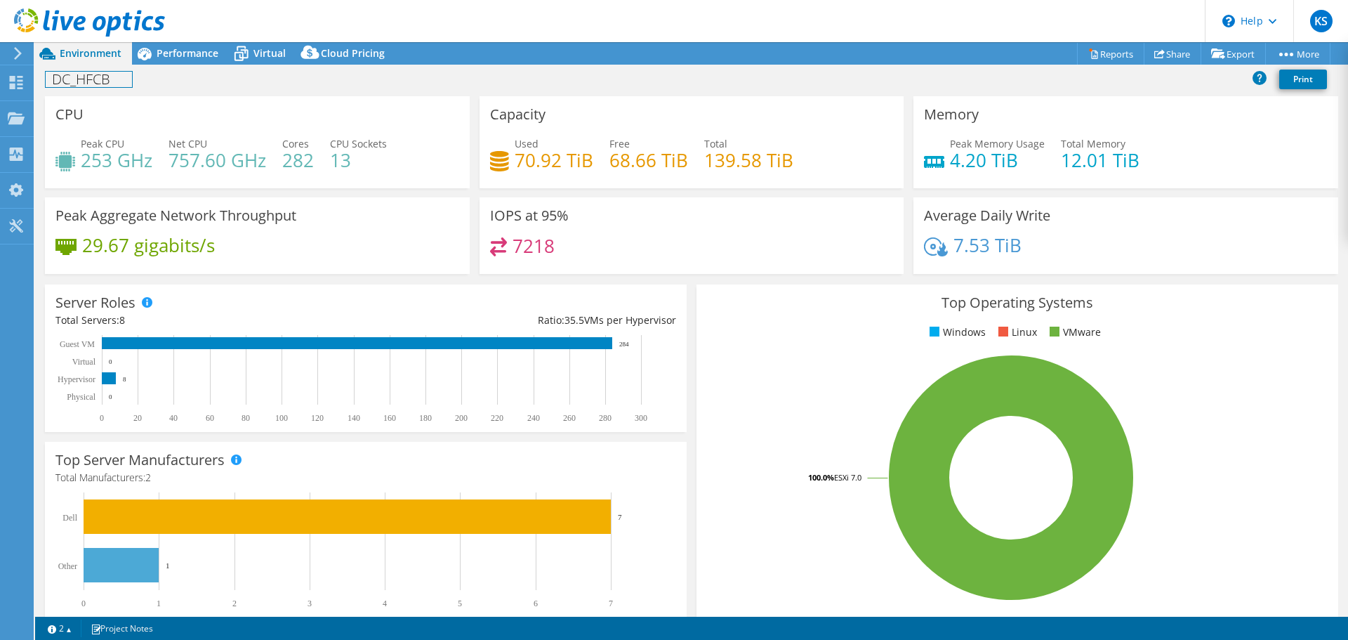
click at [88, 81] on h1 "DC_HFCB" at bounding box center [89, 79] width 86 height 15
click at [265, 95] on div "DC_HFCB Print" at bounding box center [691, 81] width 1313 height 30
click at [12, 89] on div at bounding box center [16, 84] width 17 height 15
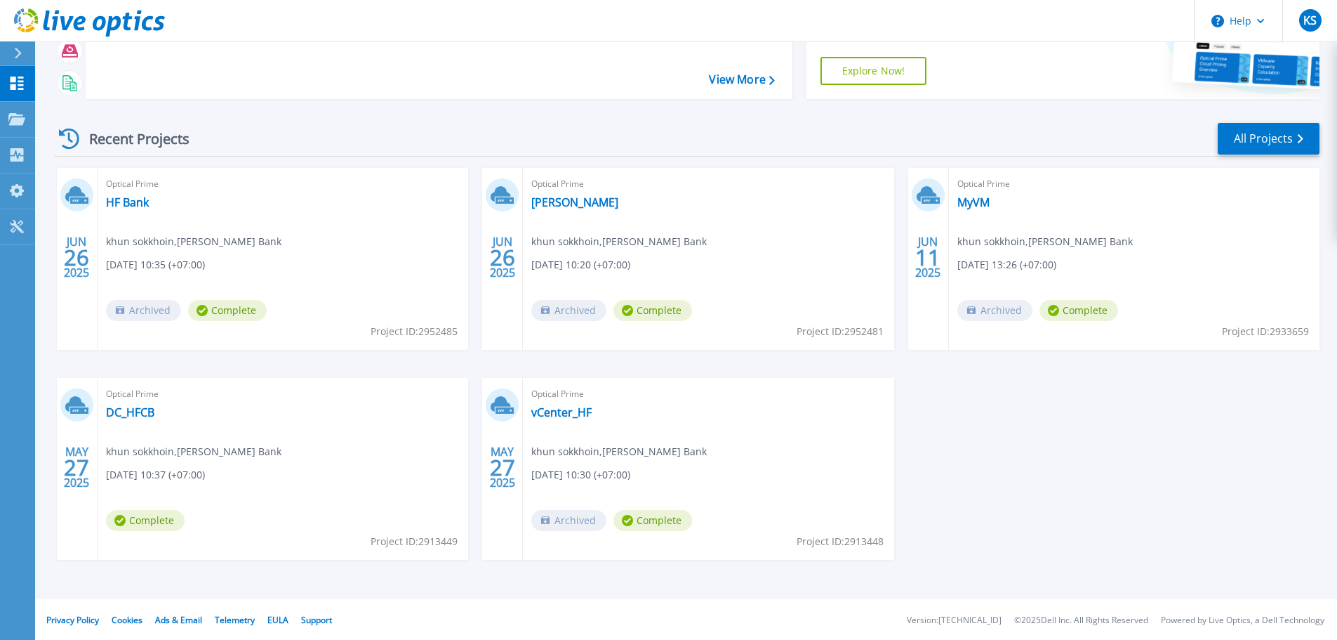
scroll to position [138, 0]
click at [112, 410] on link "DC_HFCB" at bounding box center [130, 411] width 48 height 14
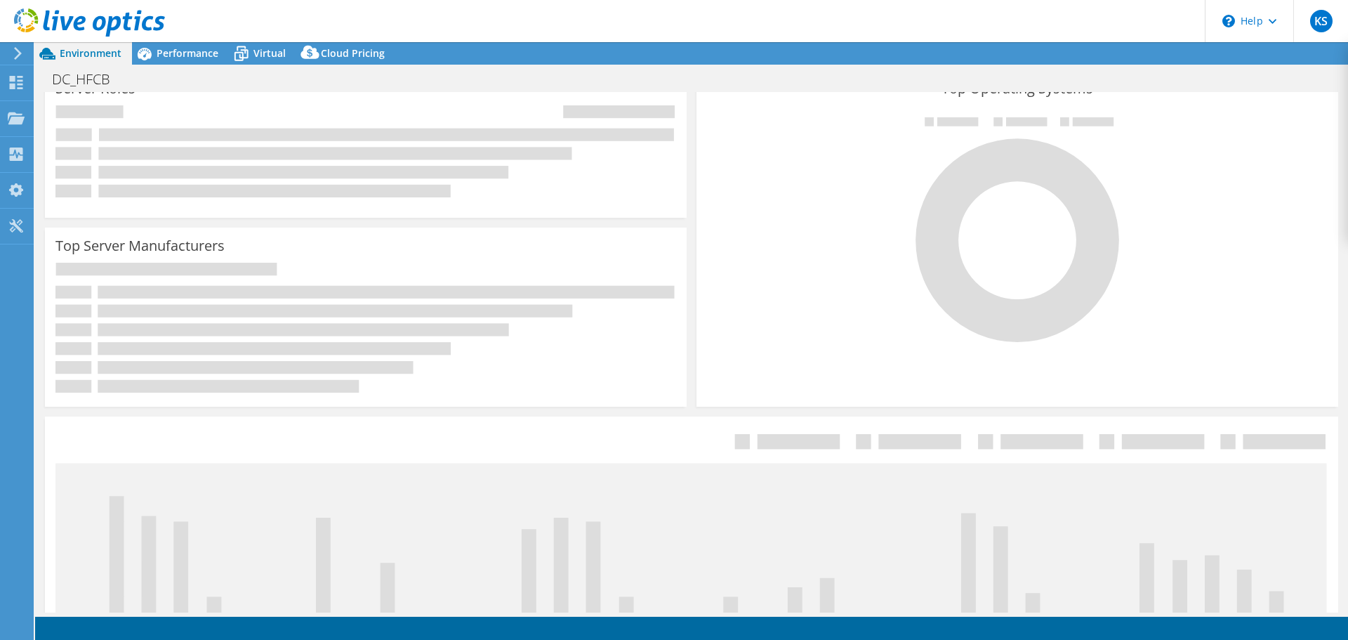
select select "USD"
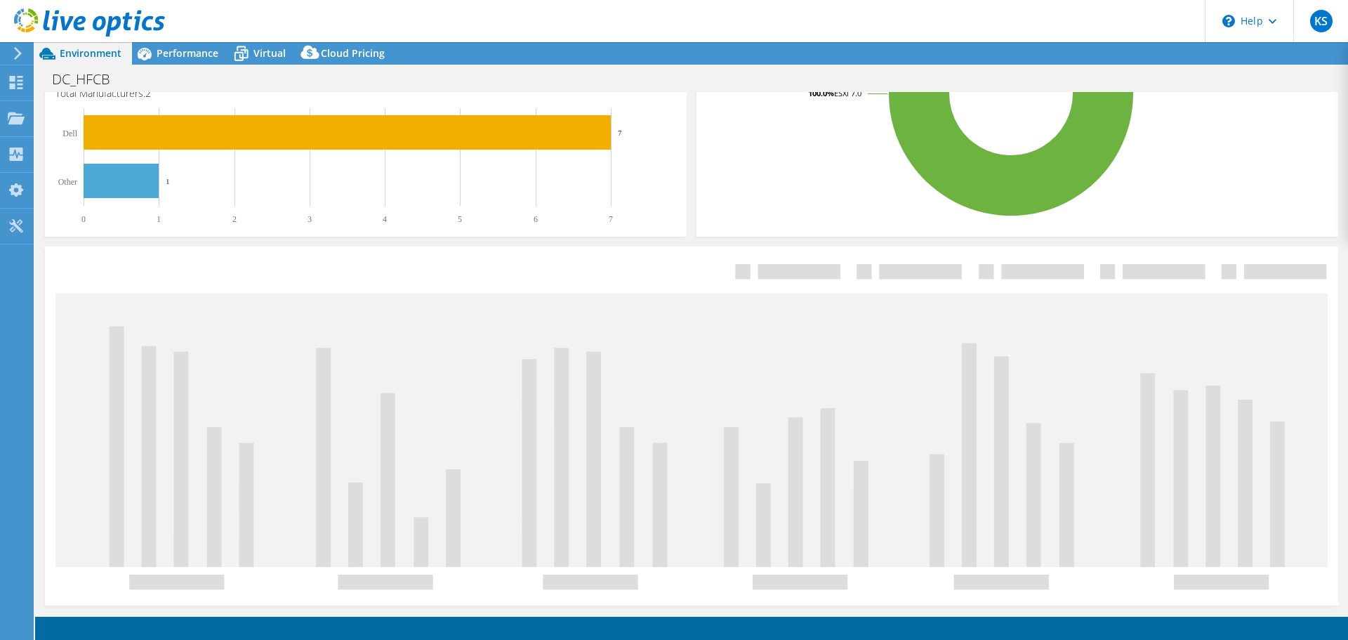
scroll to position [298, 0]
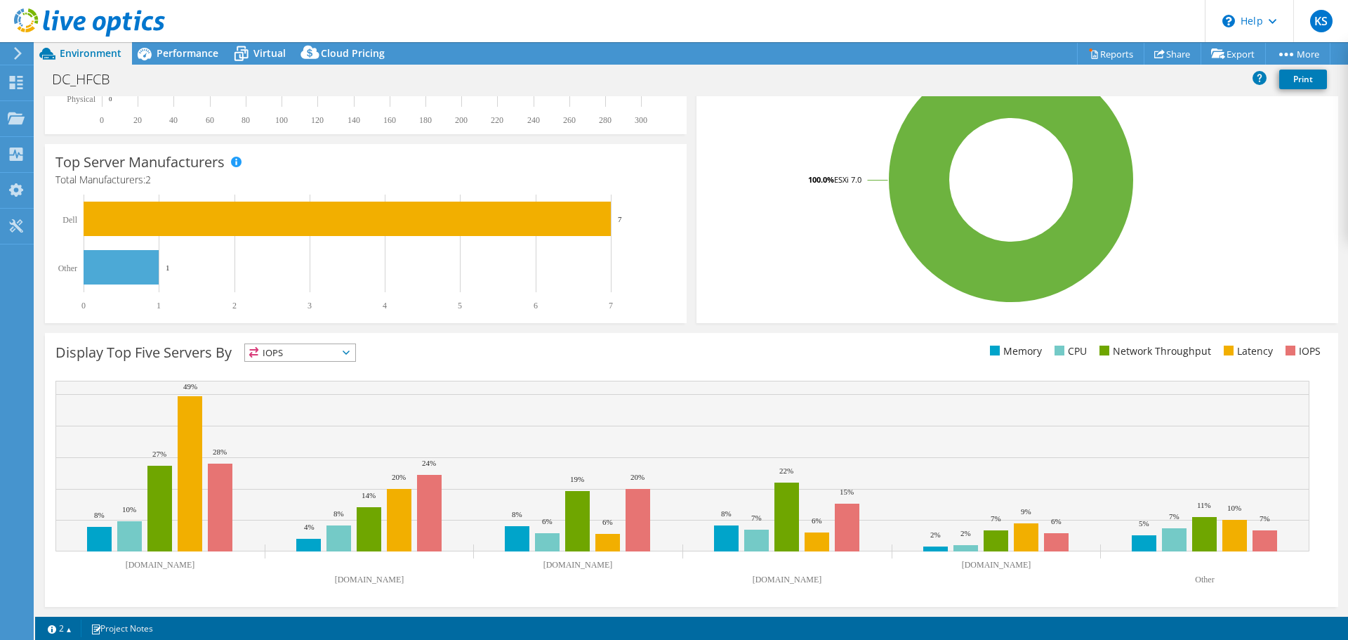
click at [1203, 578] on text "Other" at bounding box center [1204, 579] width 19 height 10
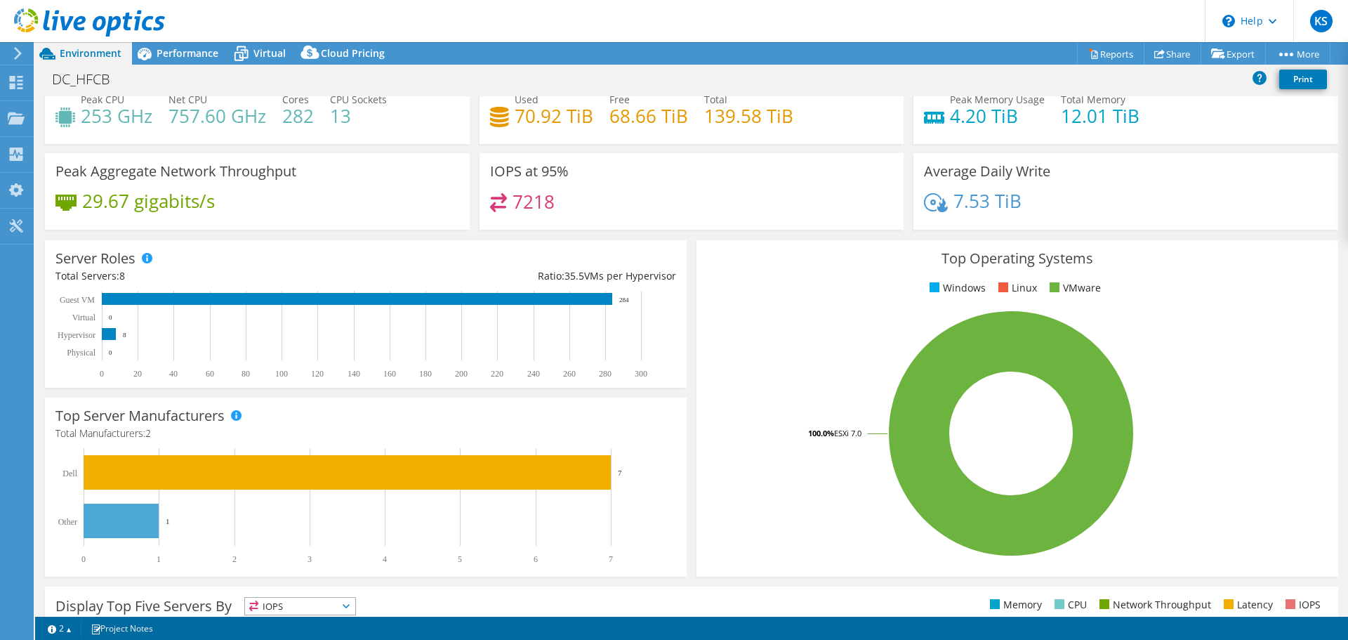
scroll to position [17, 0]
